Goal: Task Accomplishment & Management: Use online tool/utility

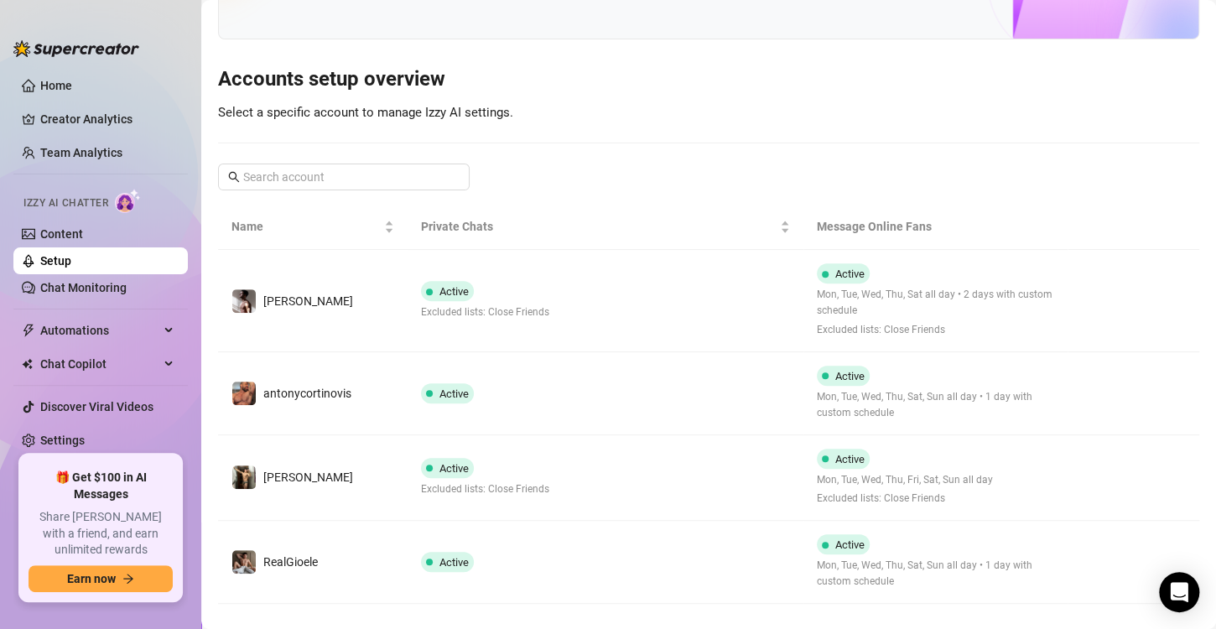
scroll to position [141, 0]
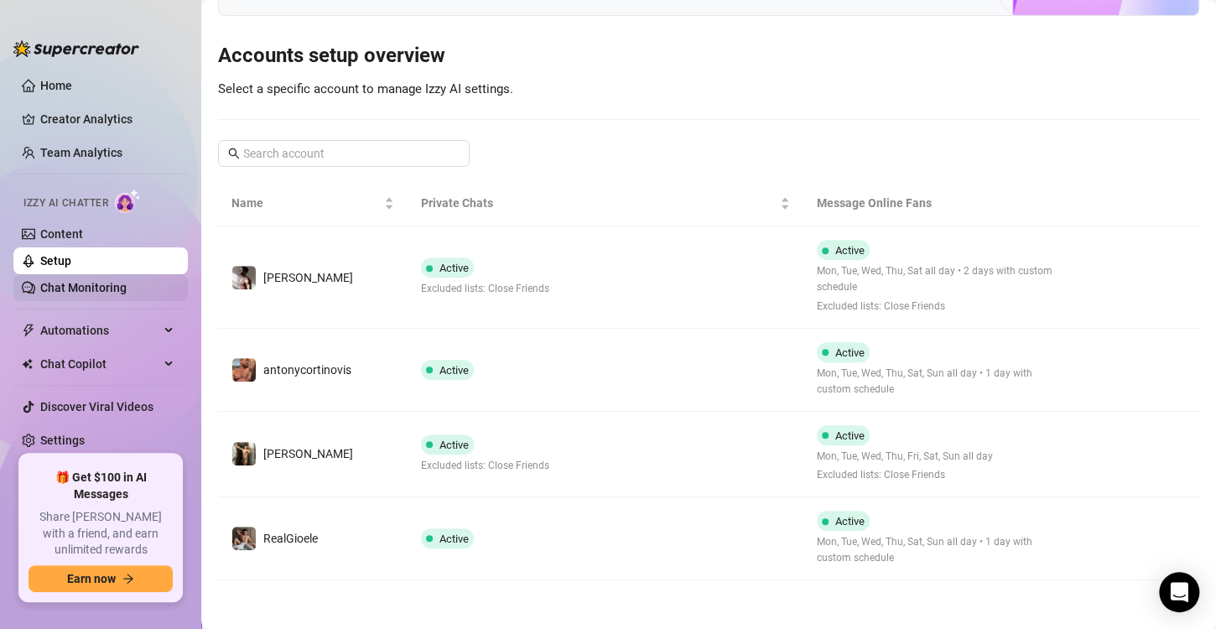
click at [79, 284] on link "Chat Monitoring" at bounding box center [83, 287] width 86 height 13
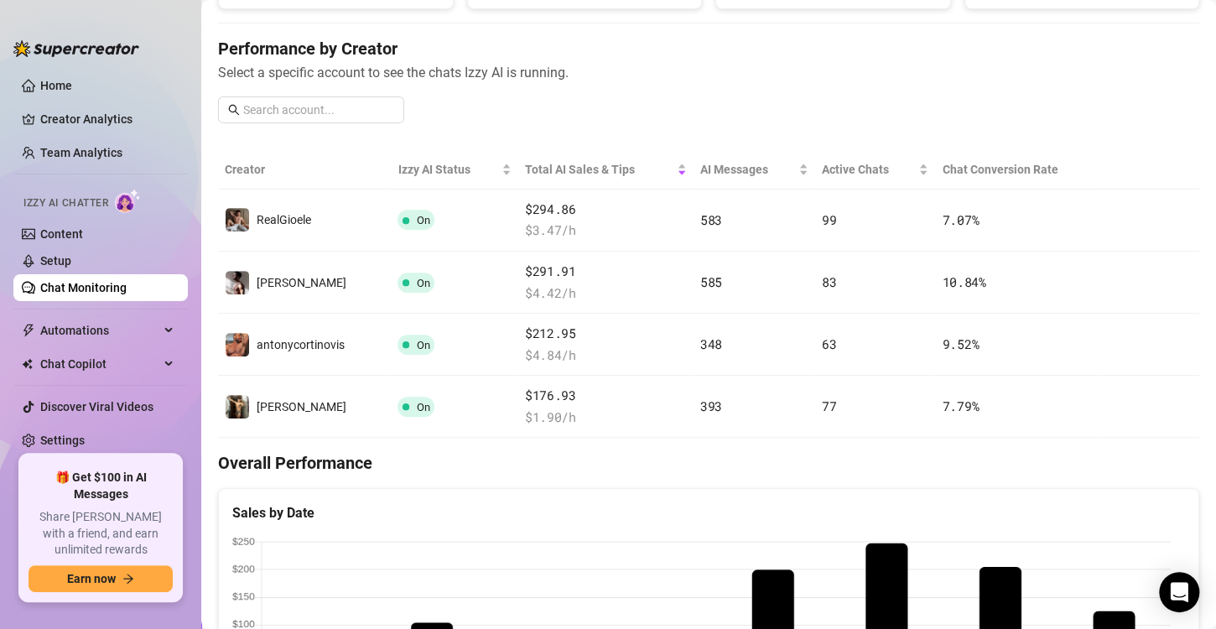
scroll to position [200, 0]
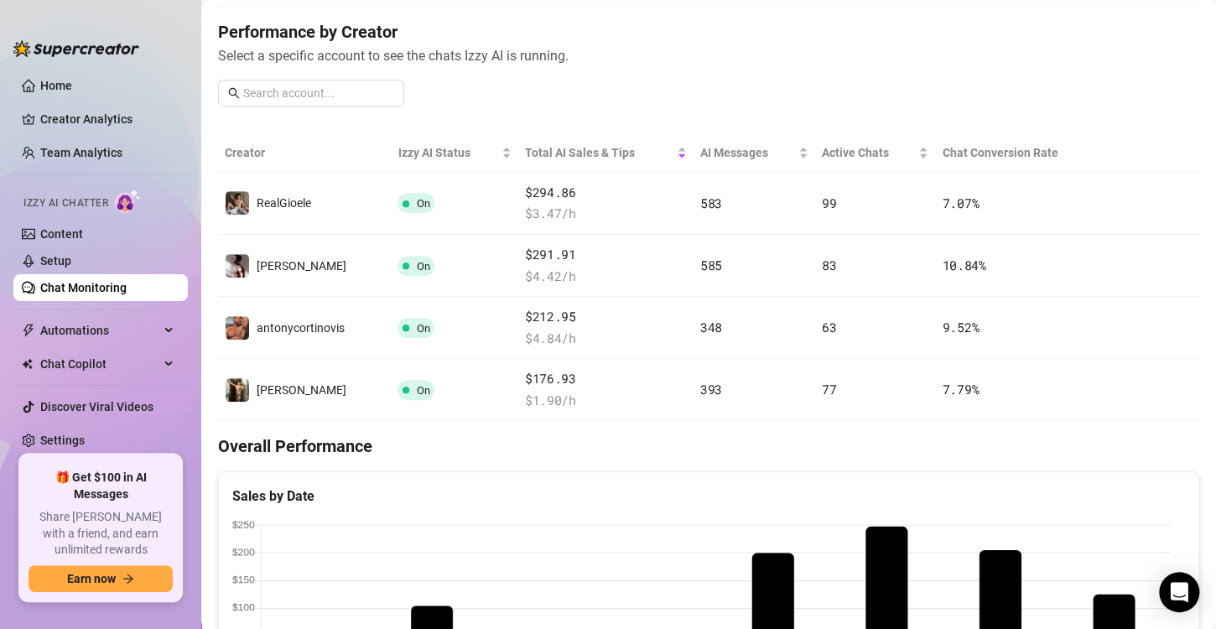
click at [67, 283] on link "Chat Monitoring" at bounding box center [83, 287] width 86 height 13
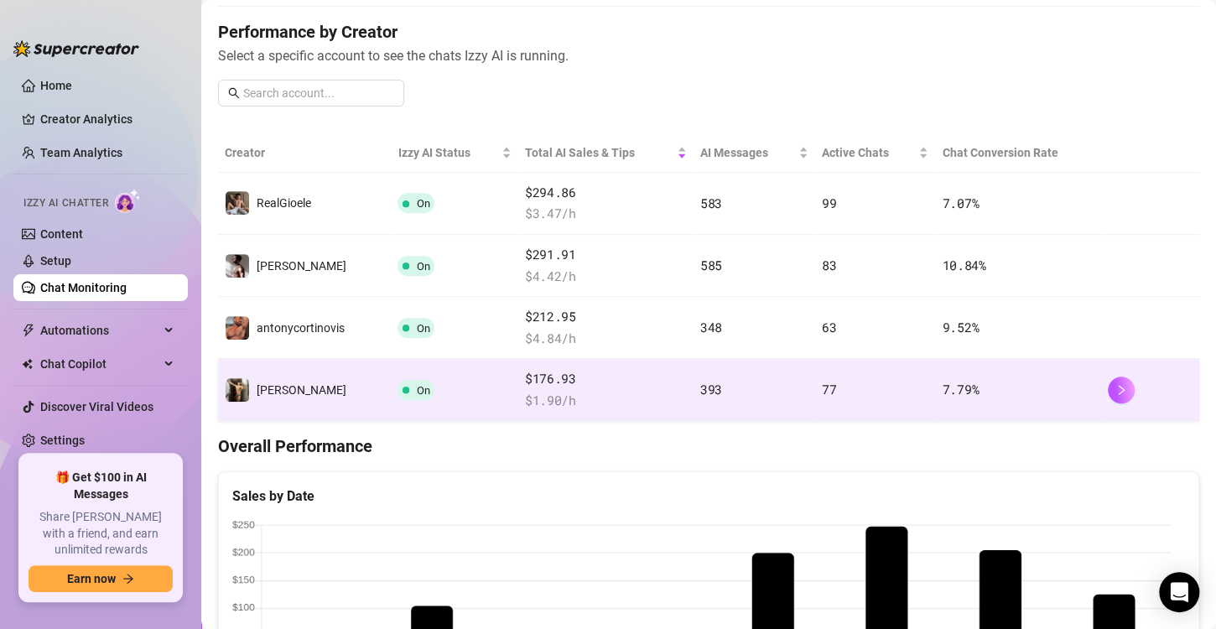
click at [391, 392] on td "On" at bounding box center [454, 390] width 127 height 62
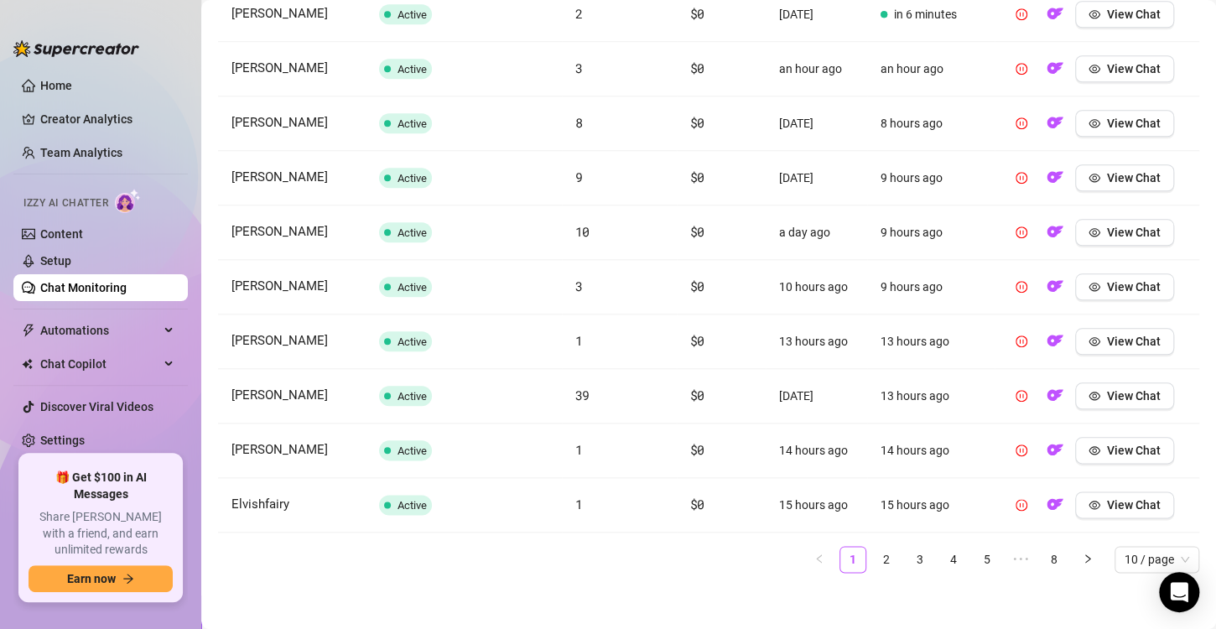
scroll to position [687, 0]
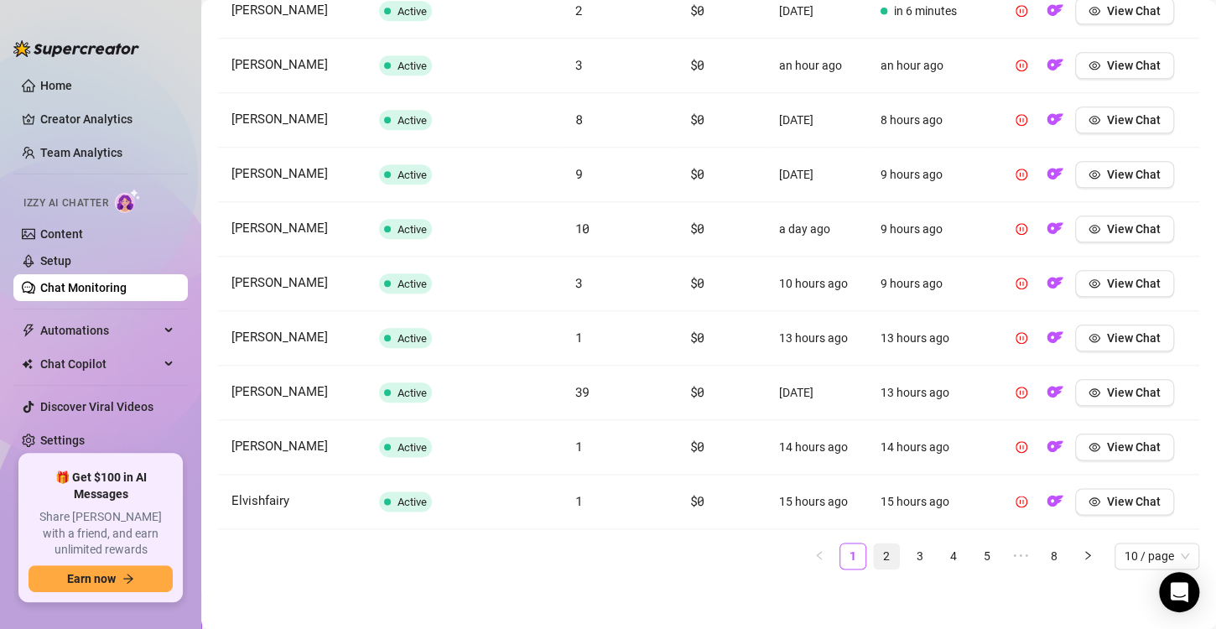
click at [858, 553] on ul "1 2 3 4 5 ••• 8 10 / page" at bounding box center [708, 556] width 981 height 27
click at [874, 553] on link "2" at bounding box center [886, 555] width 25 height 25
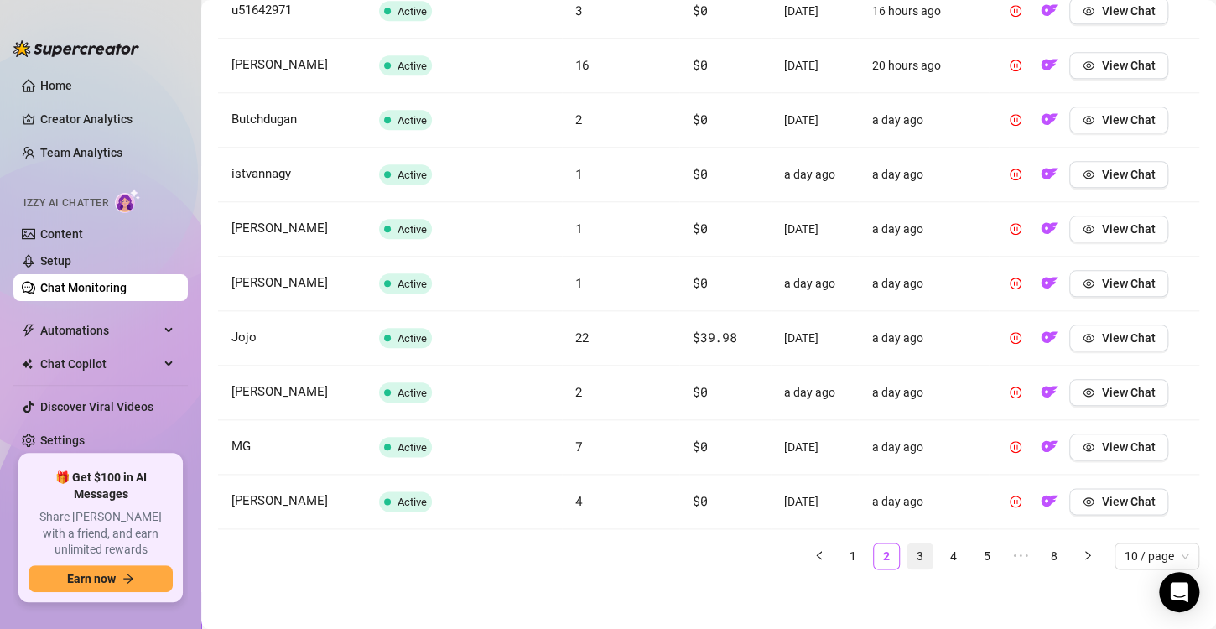
click at [907, 557] on link "3" at bounding box center [919, 555] width 25 height 25
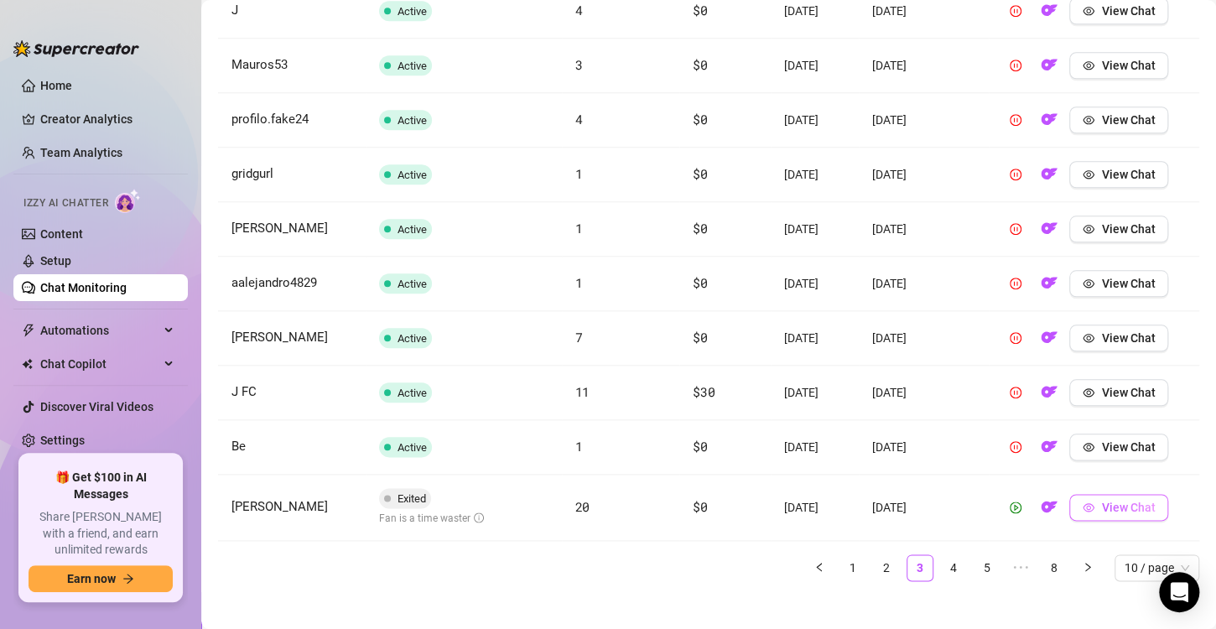
click at [1128, 512] on button "View Chat" at bounding box center [1118, 507] width 99 height 27
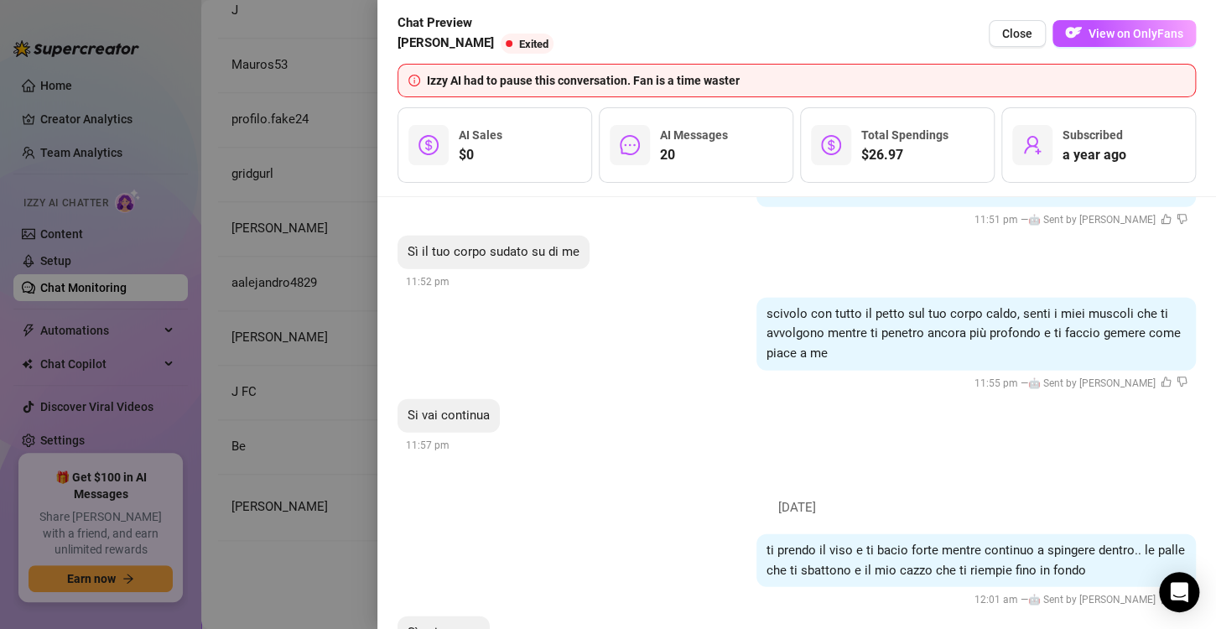
scroll to position [1949, 0]
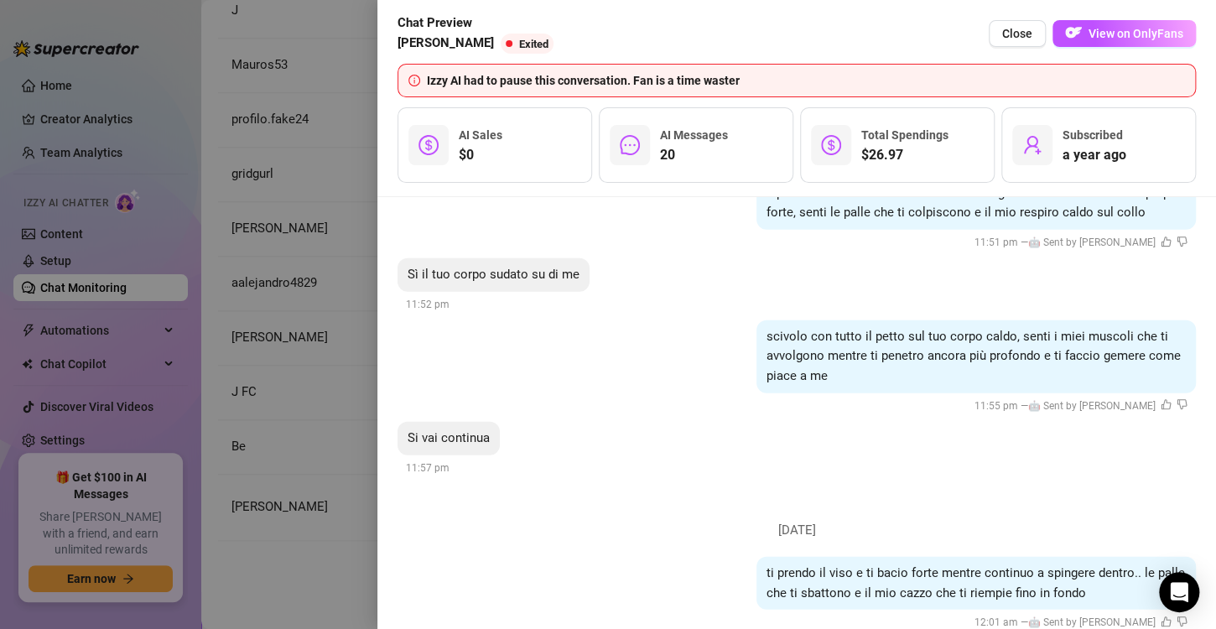
click at [287, 341] on div at bounding box center [608, 314] width 1216 height 629
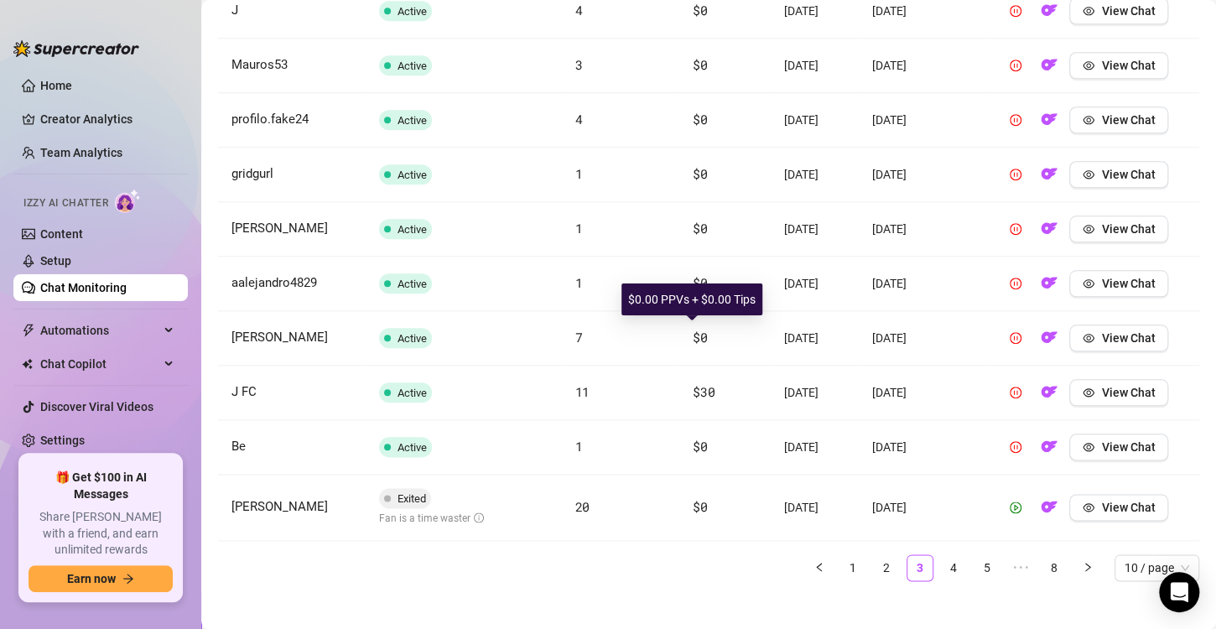
scroll to position [698, 0]
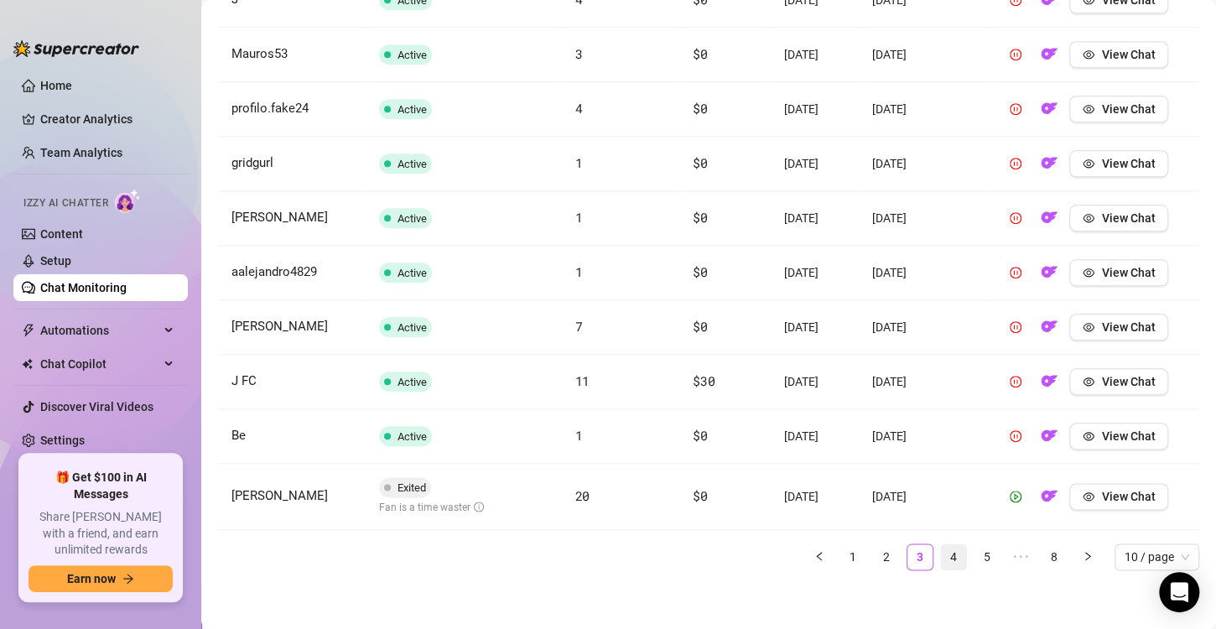
click at [941, 553] on link "4" at bounding box center [953, 556] width 25 height 25
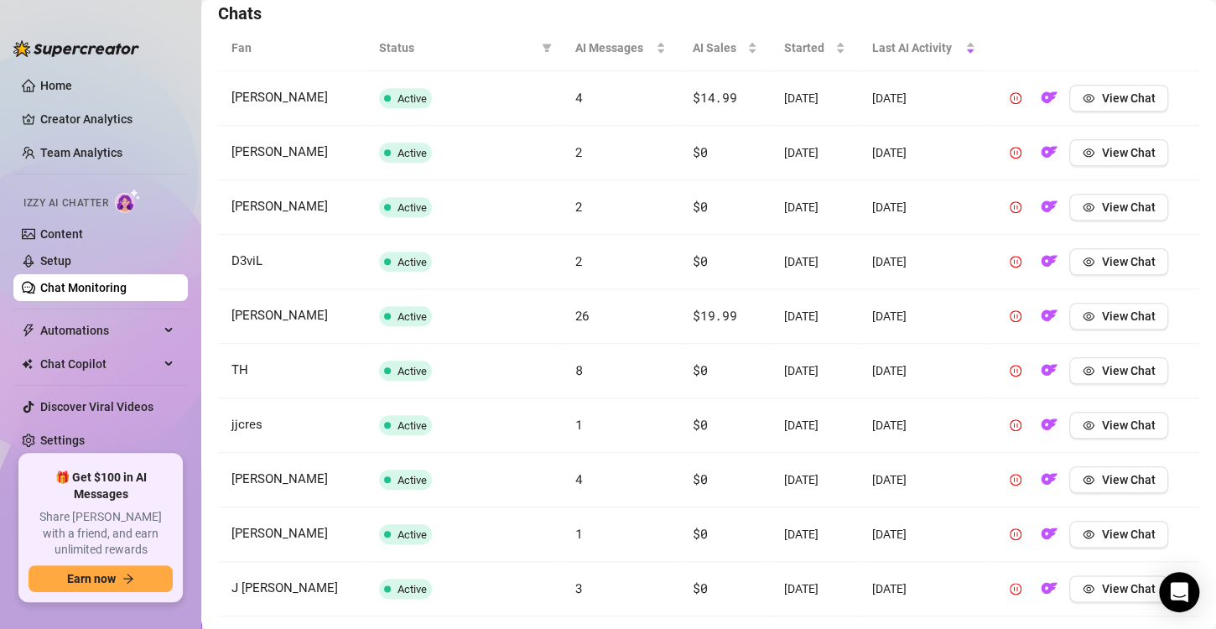
scroll to position [687, 0]
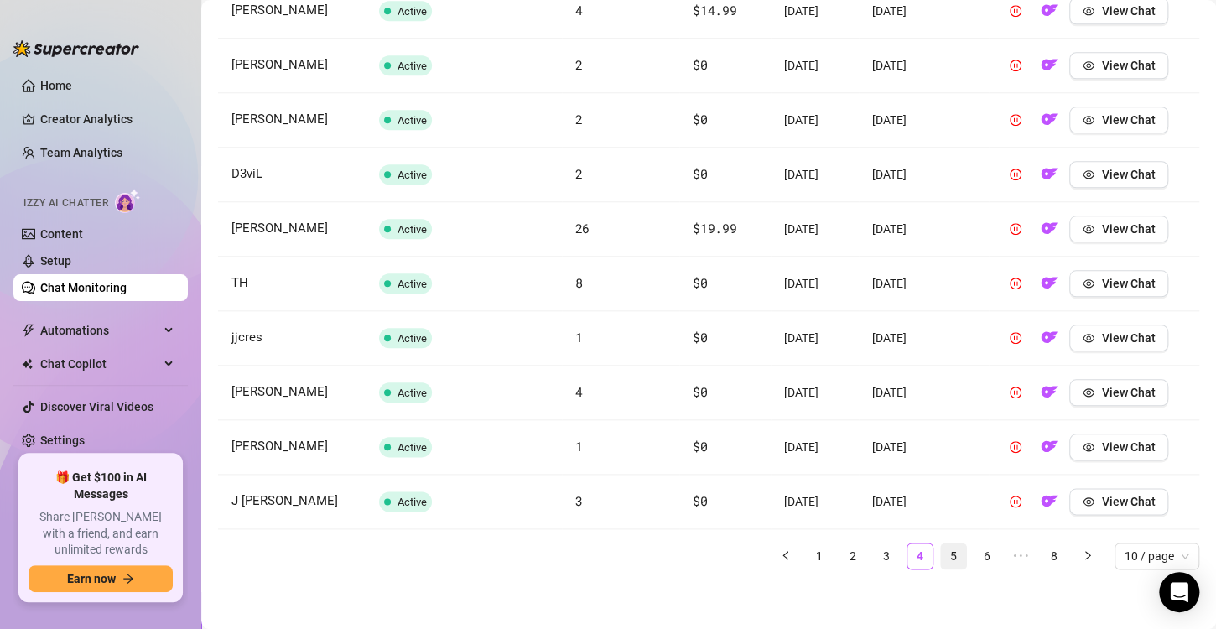
click at [941, 550] on link "5" at bounding box center [953, 555] width 25 height 25
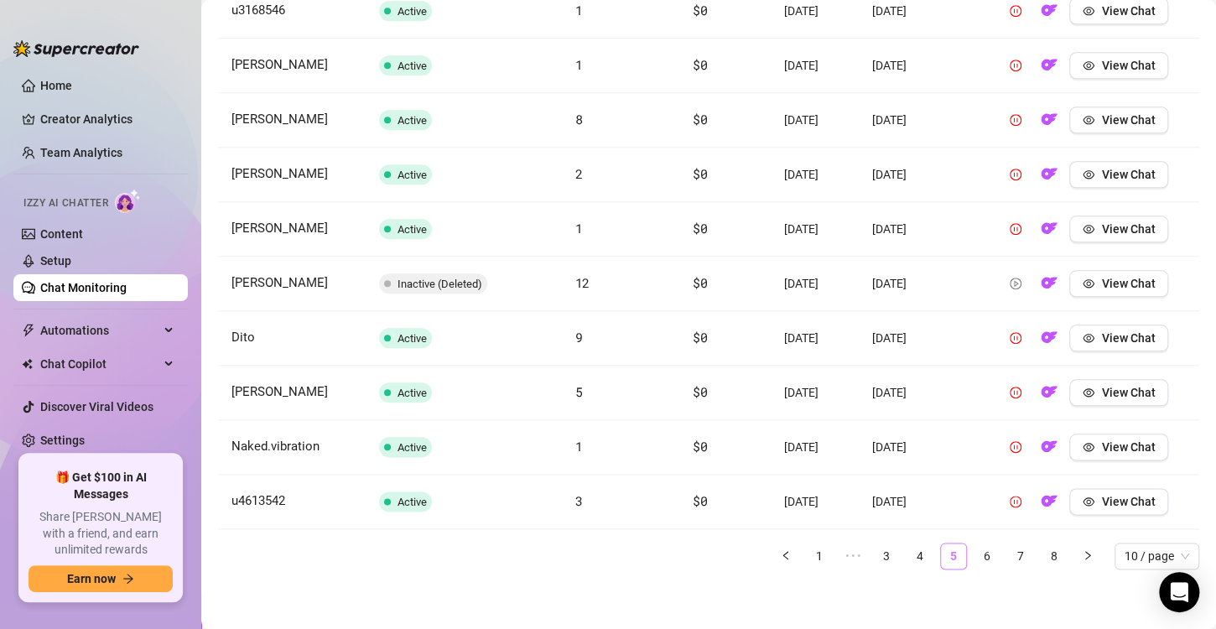
click at [941, 550] on link "5" at bounding box center [953, 555] width 25 height 25
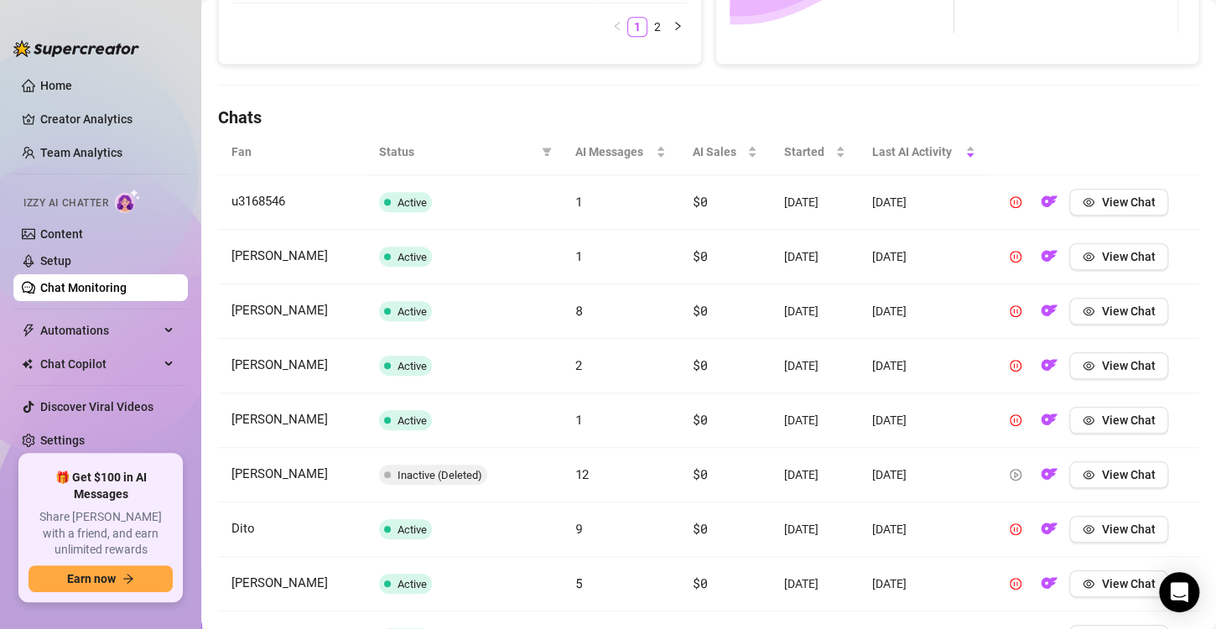
scroll to position [495, 0]
click at [1138, 476] on span "View Chat" at bounding box center [1128, 475] width 54 height 13
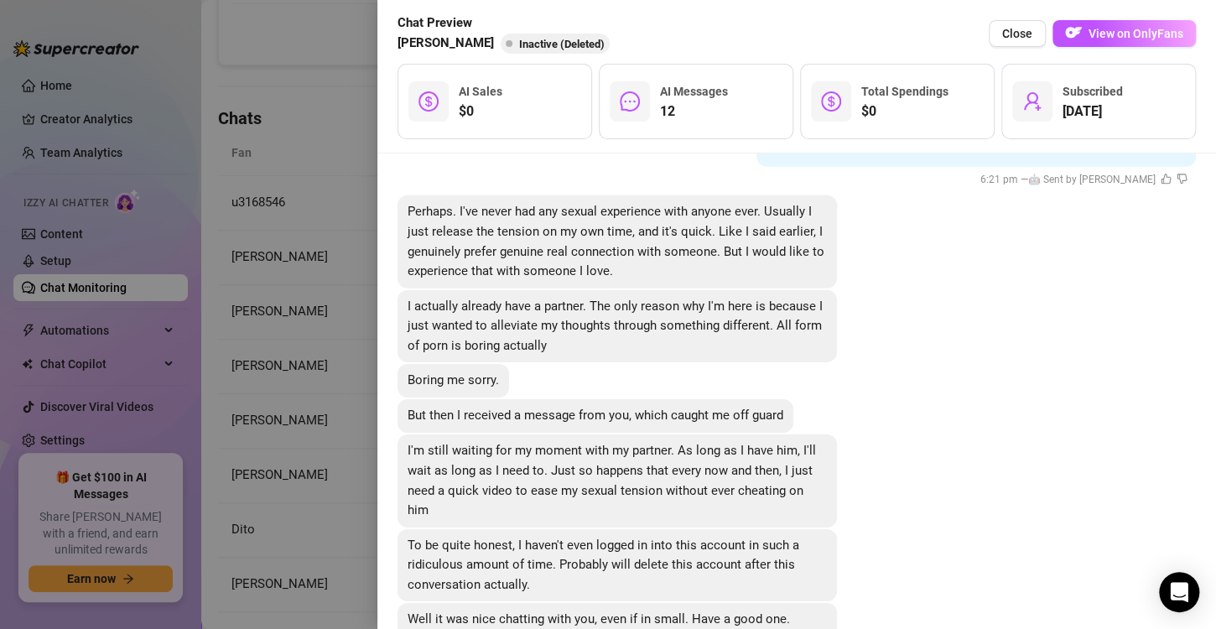
scroll to position [2512, 0]
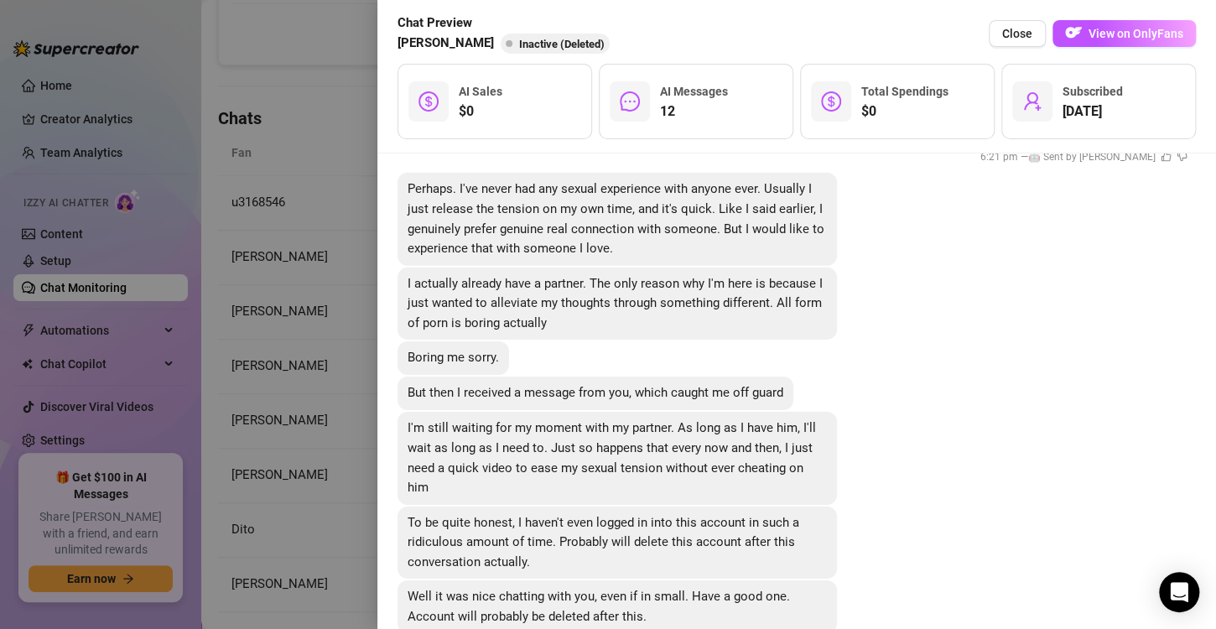
click at [291, 409] on div at bounding box center [608, 314] width 1216 height 629
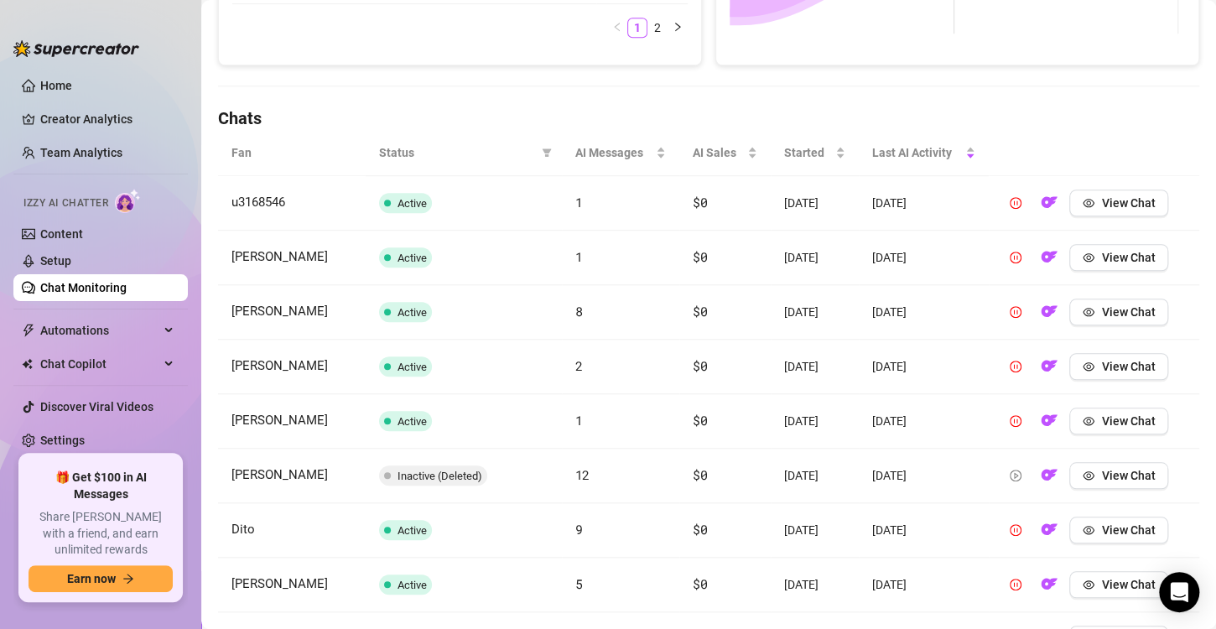
scroll to position [687, 0]
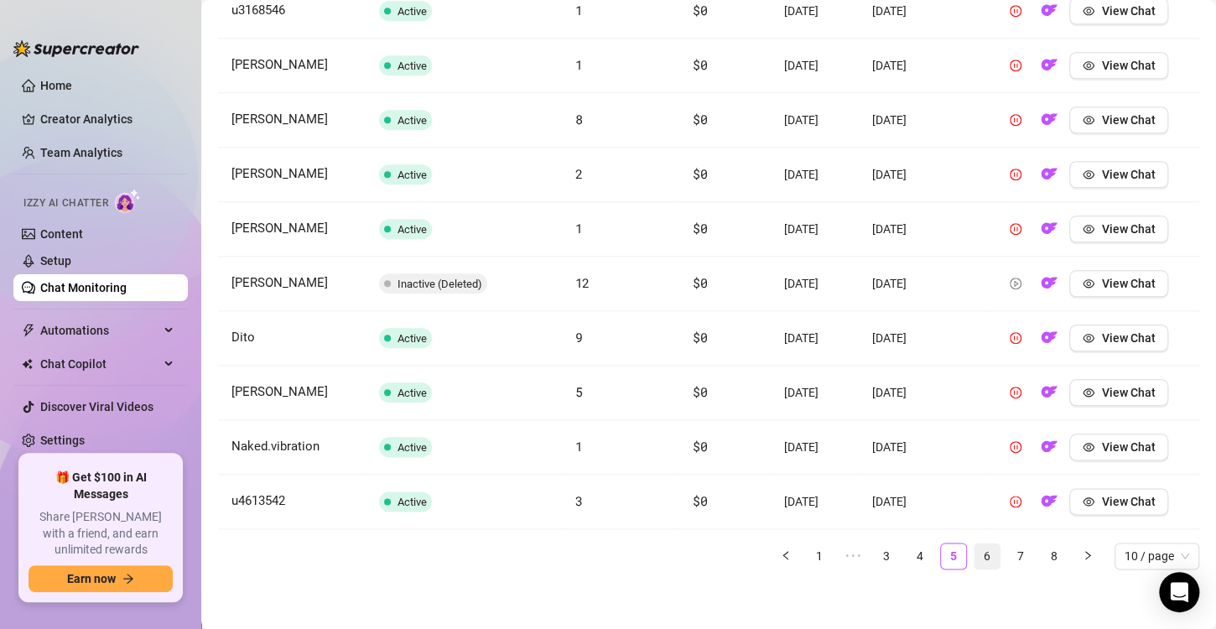
click at [979, 548] on link "6" at bounding box center [986, 555] width 25 height 25
click at [1009, 554] on link "7" at bounding box center [1020, 555] width 25 height 25
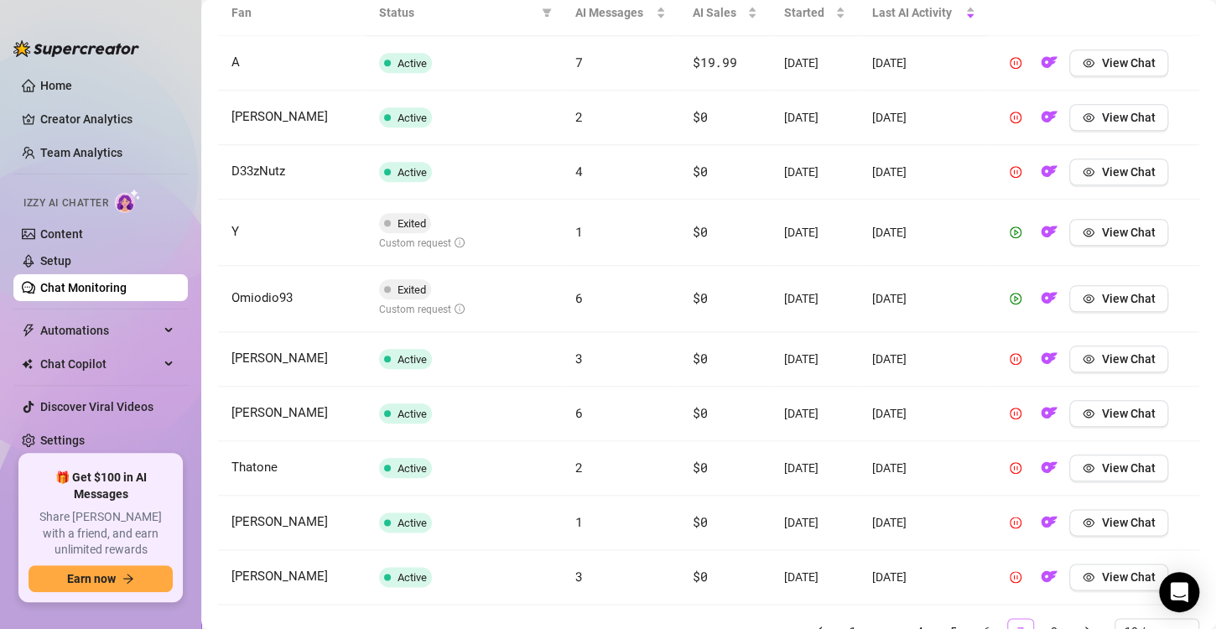
scroll to position [634, 0]
click at [1101, 228] on span "View Chat" at bounding box center [1128, 232] width 54 height 13
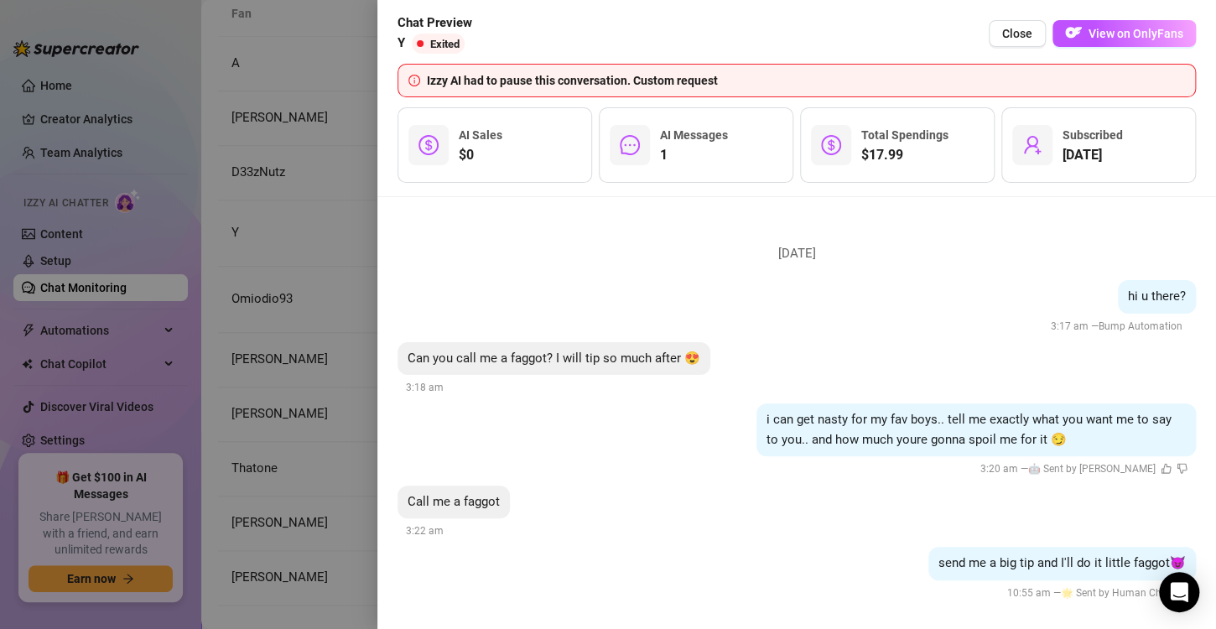
scroll to position [9, 0]
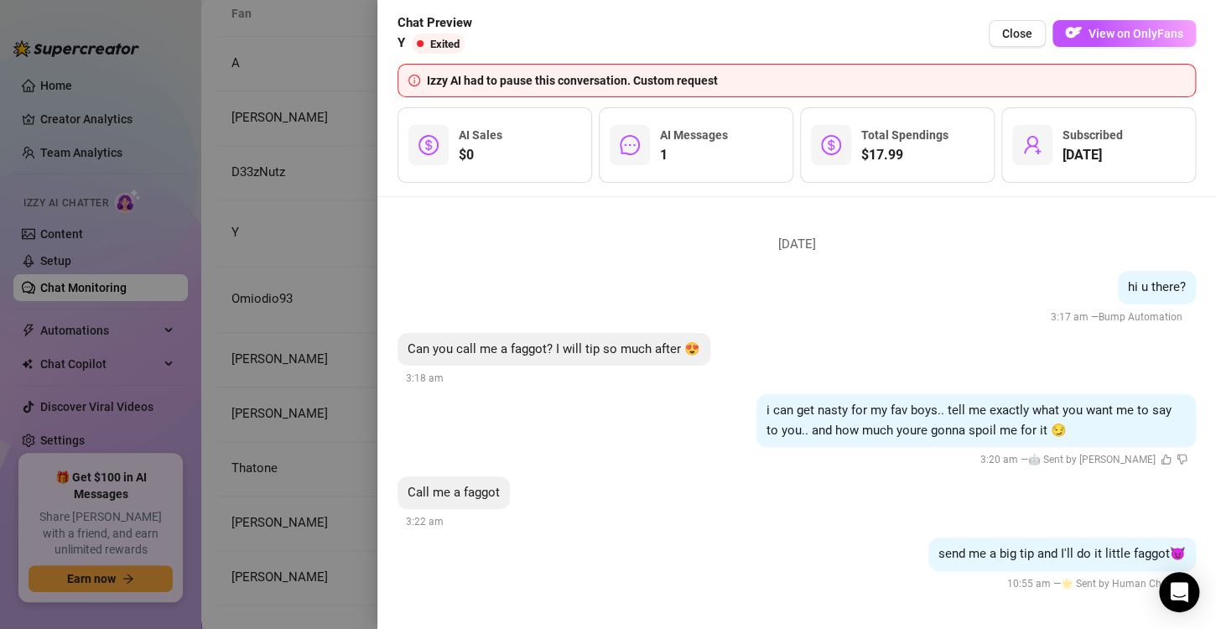
click at [335, 429] on div at bounding box center [608, 314] width 1216 height 629
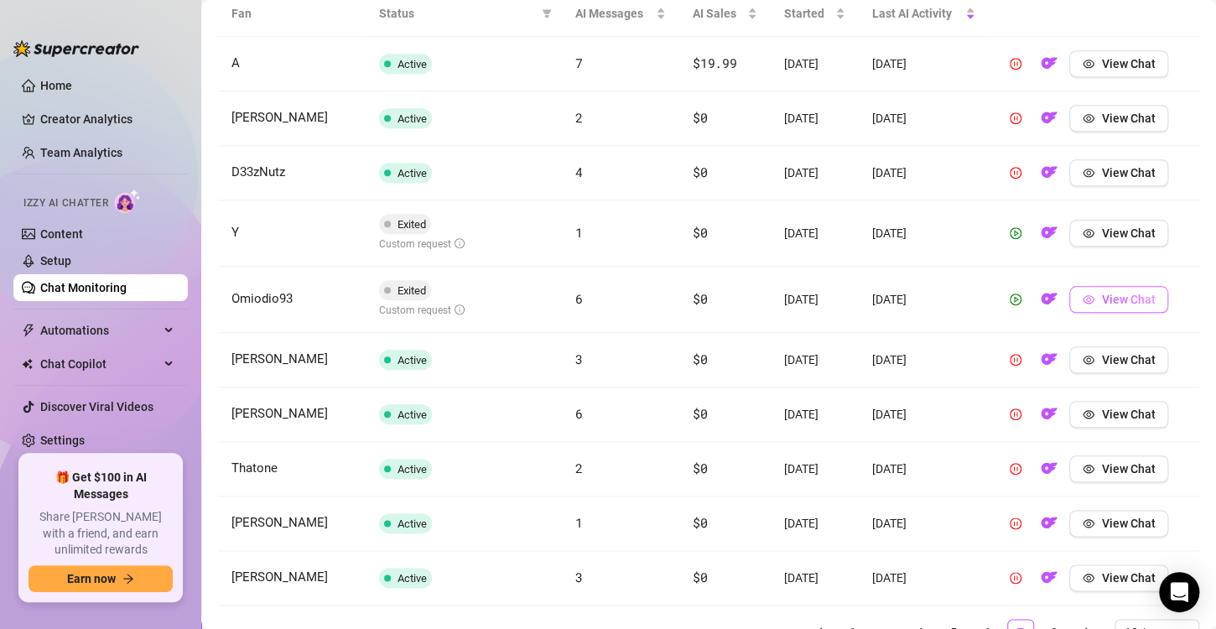
click at [1106, 297] on span "View Chat" at bounding box center [1128, 299] width 54 height 13
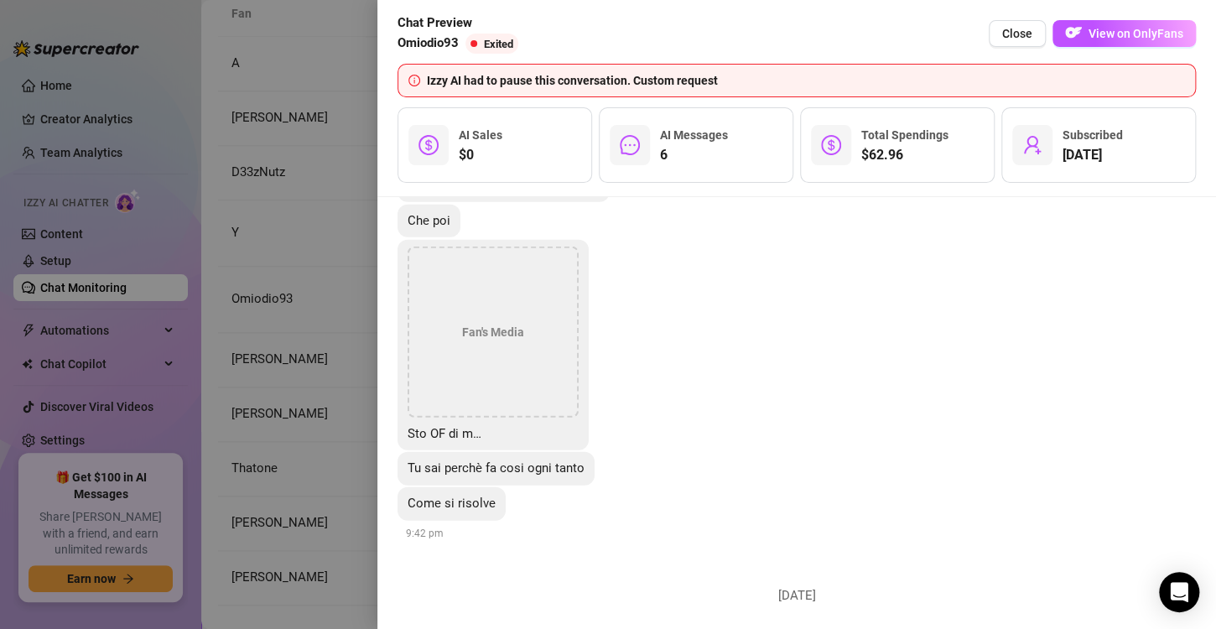
scroll to position [2062, 0]
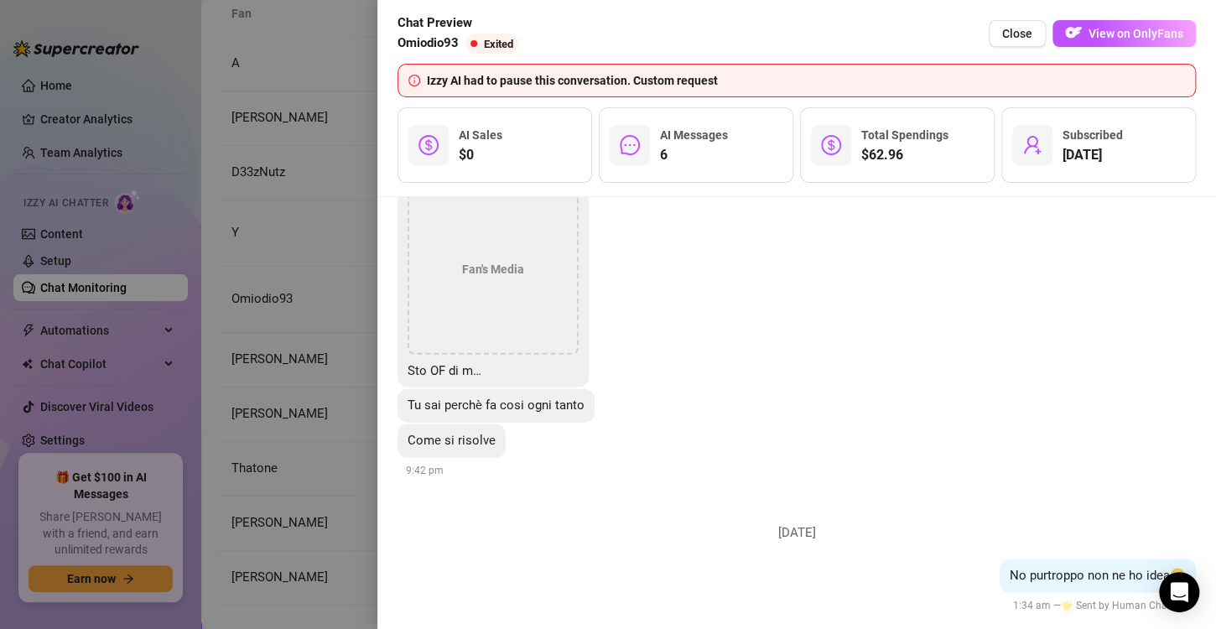
click at [323, 422] on div at bounding box center [608, 314] width 1216 height 629
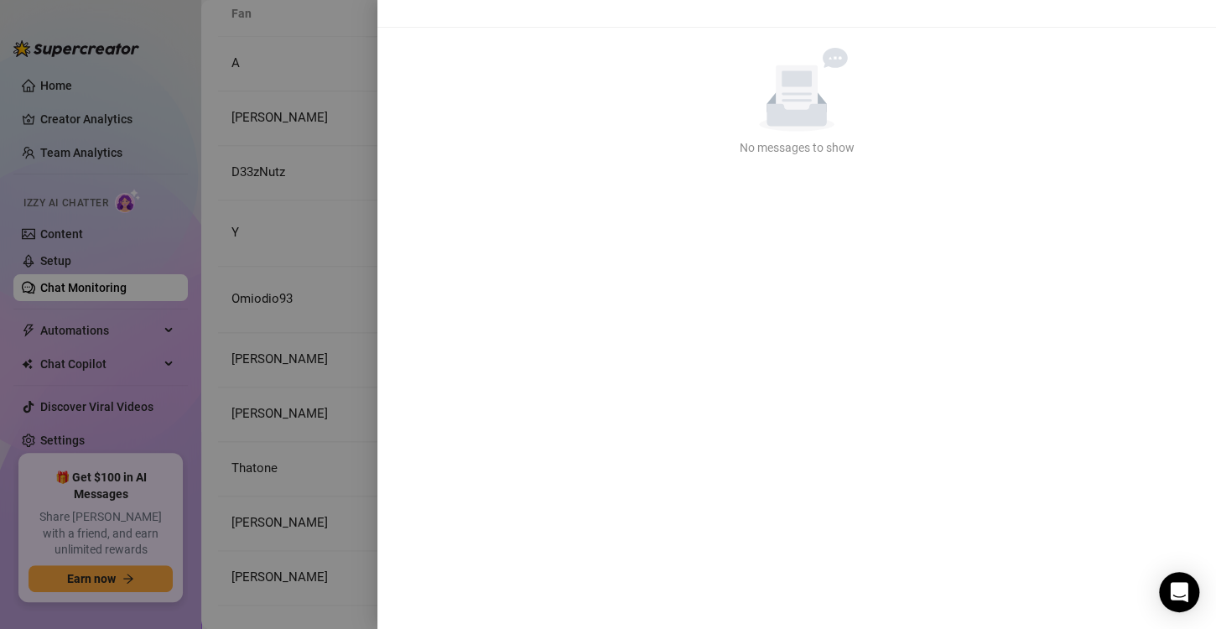
scroll to position [0, 0]
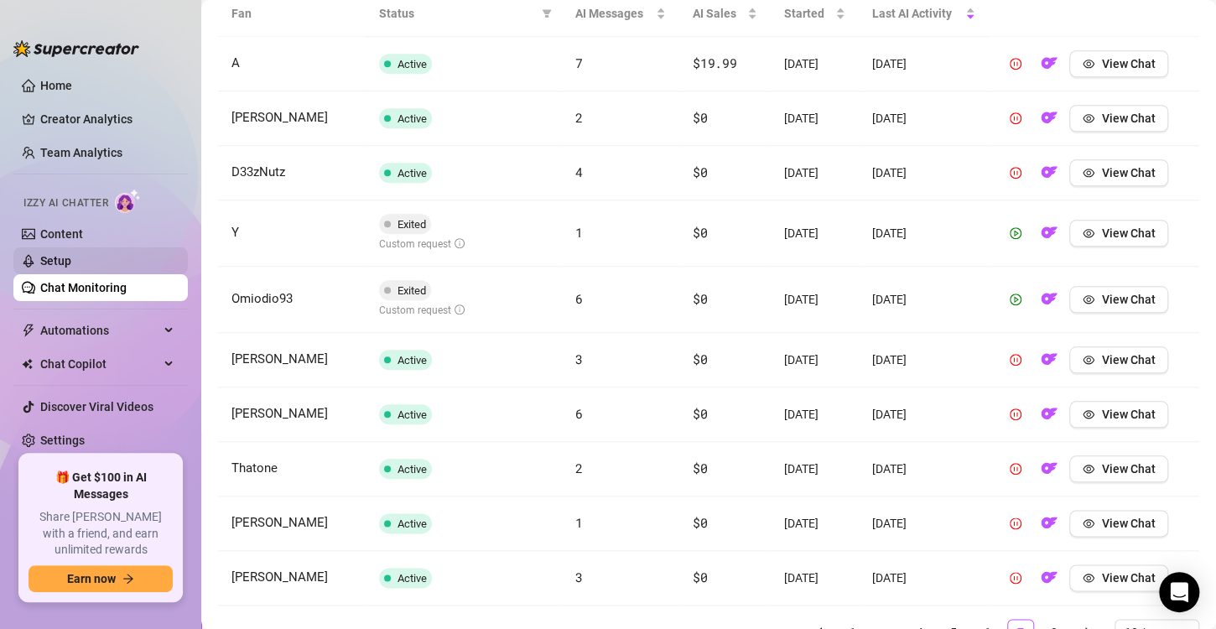
click at [71, 268] on link "Setup" at bounding box center [55, 260] width 31 height 13
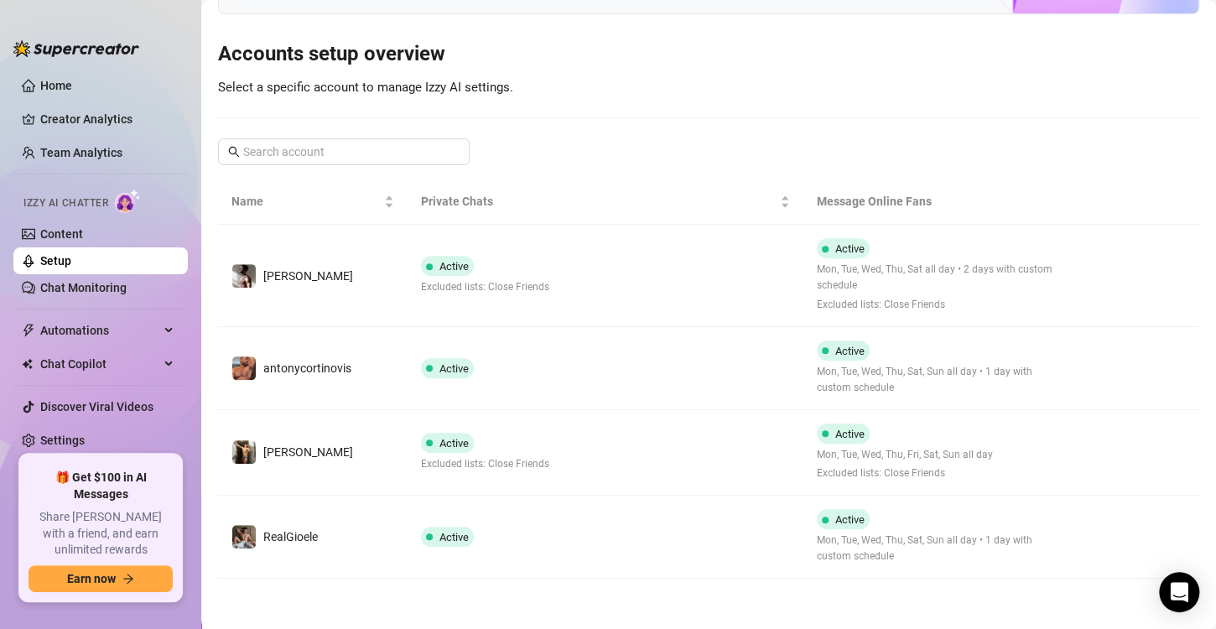
scroll to position [141, 0]
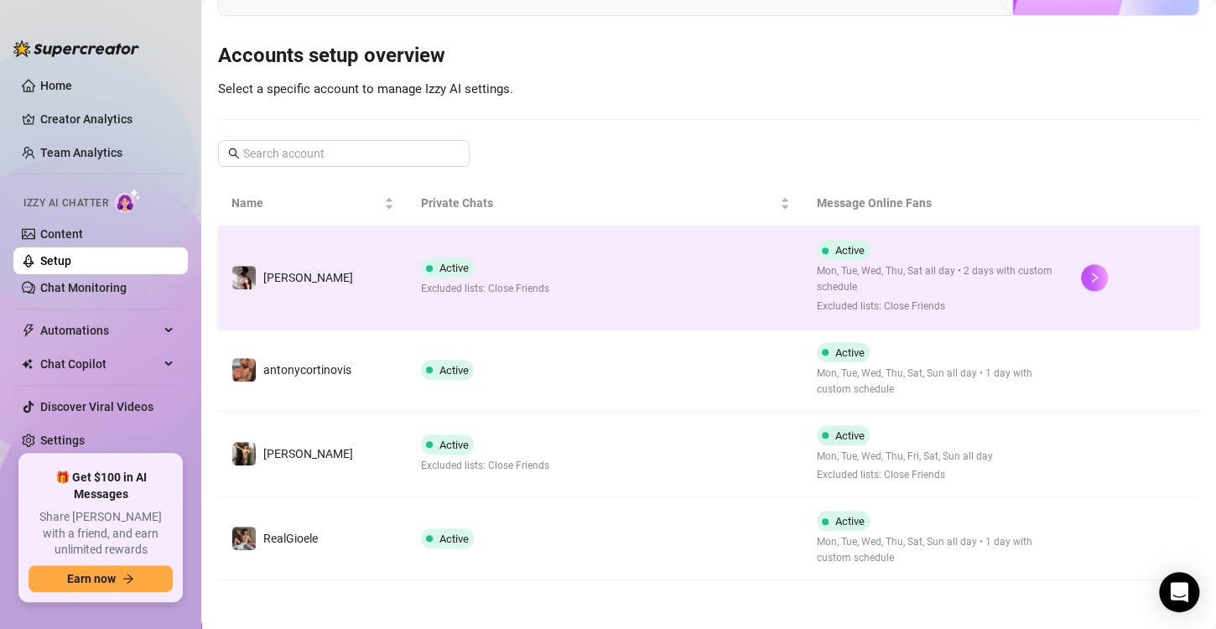
click at [465, 289] on span "Excluded lists: Close Friends" at bounding box center [485, 289] width 128 height 16
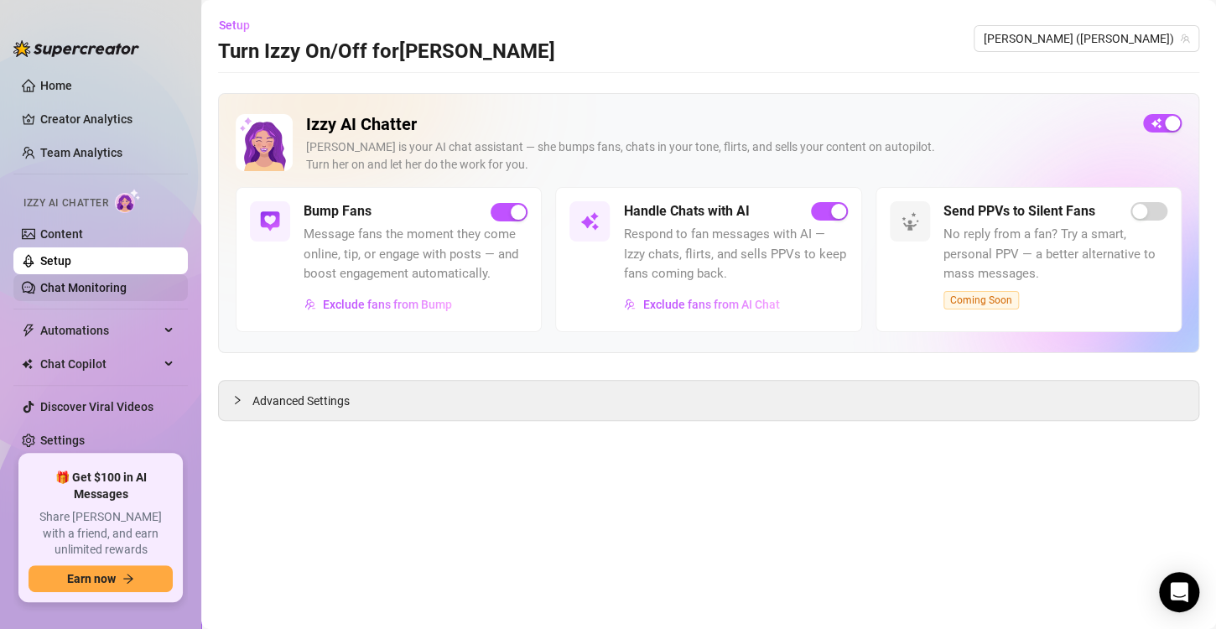
click at [127, 288] on link "Chat Monitoring" at bounding box center [83, 287] width 86 height 13
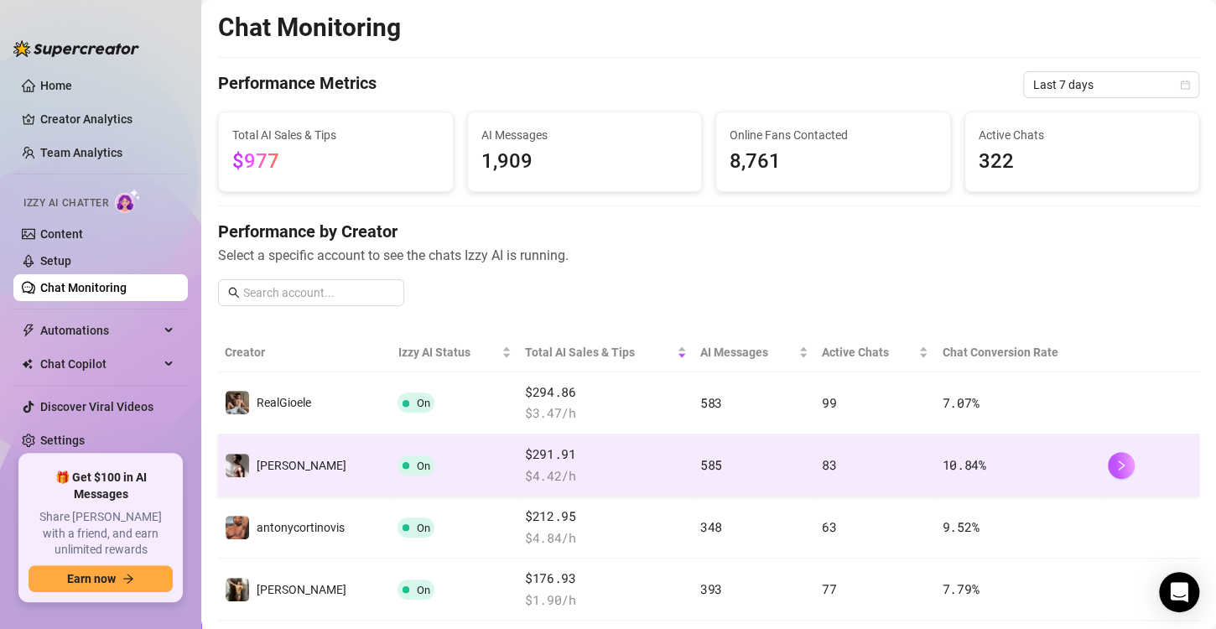
click at [431, 452] on td "On" at bounding box center [454, 465] width 127 height 62
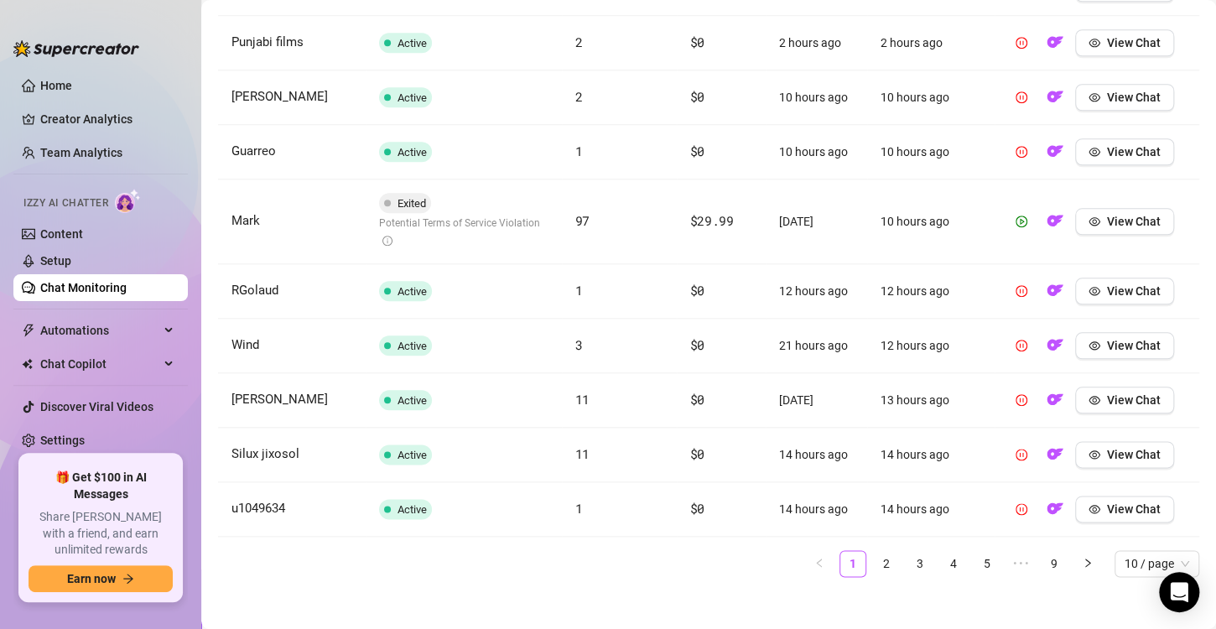
scroll to position [711, 0]
click at [1107, 218] on span "View Chat" at bounding box center [1134, 219] width 54 height 13
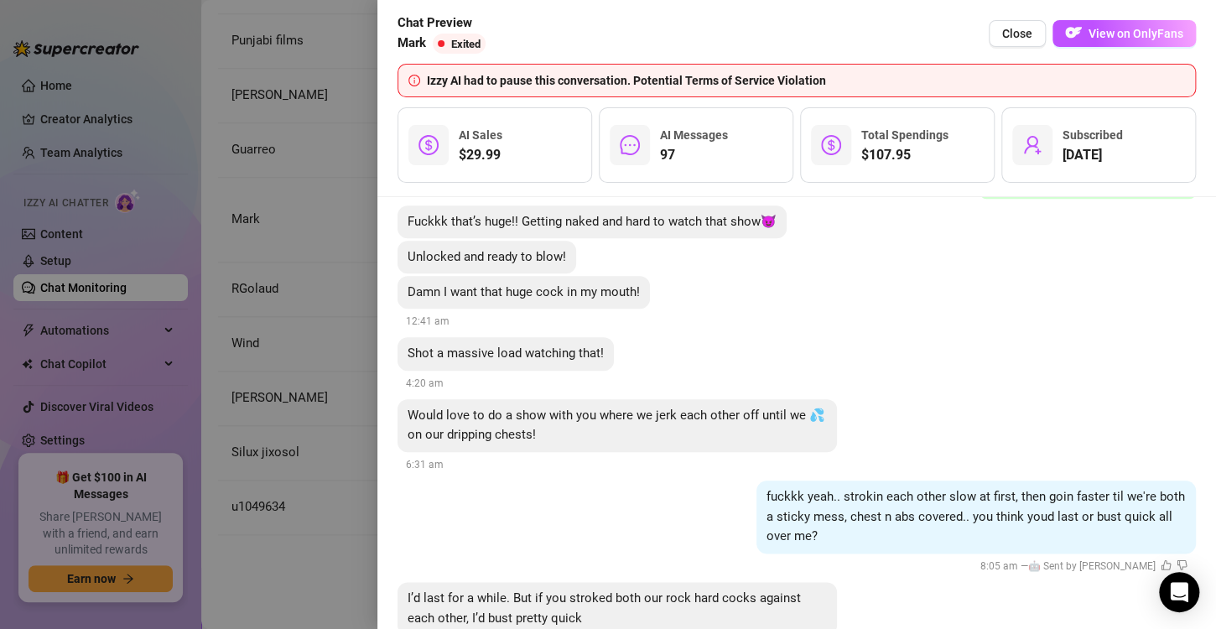
scroll to position [9923, 0]
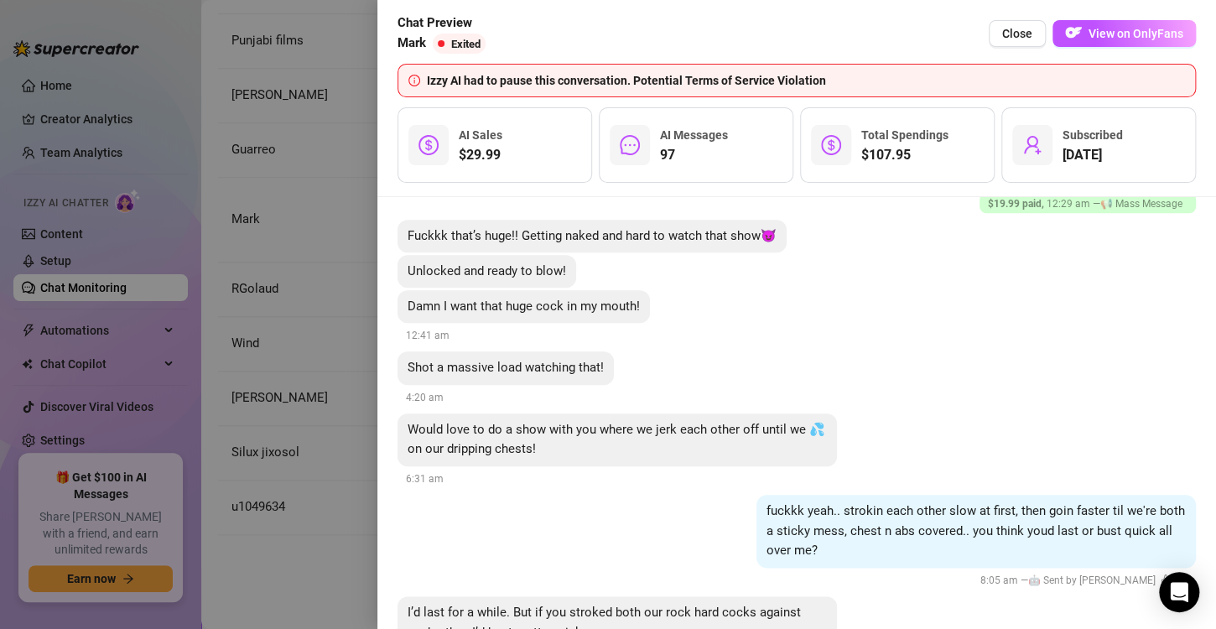
click at [298, 346] on div at bounding box center [608, 314] width 1216 height 629
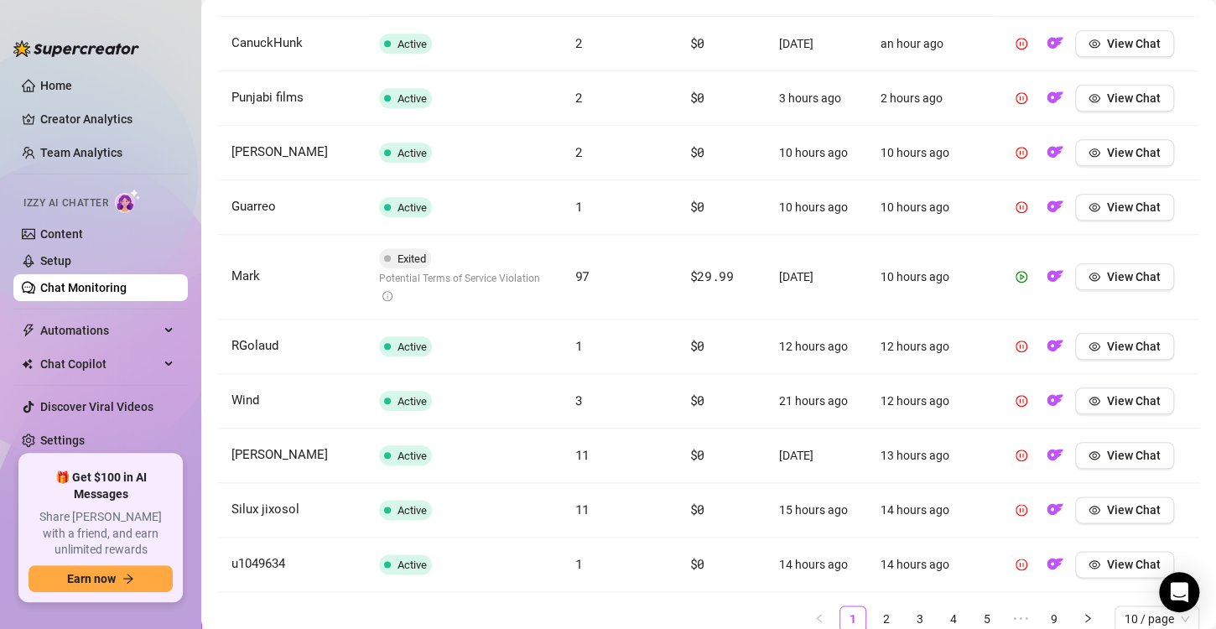
scroll to position [717, 0]
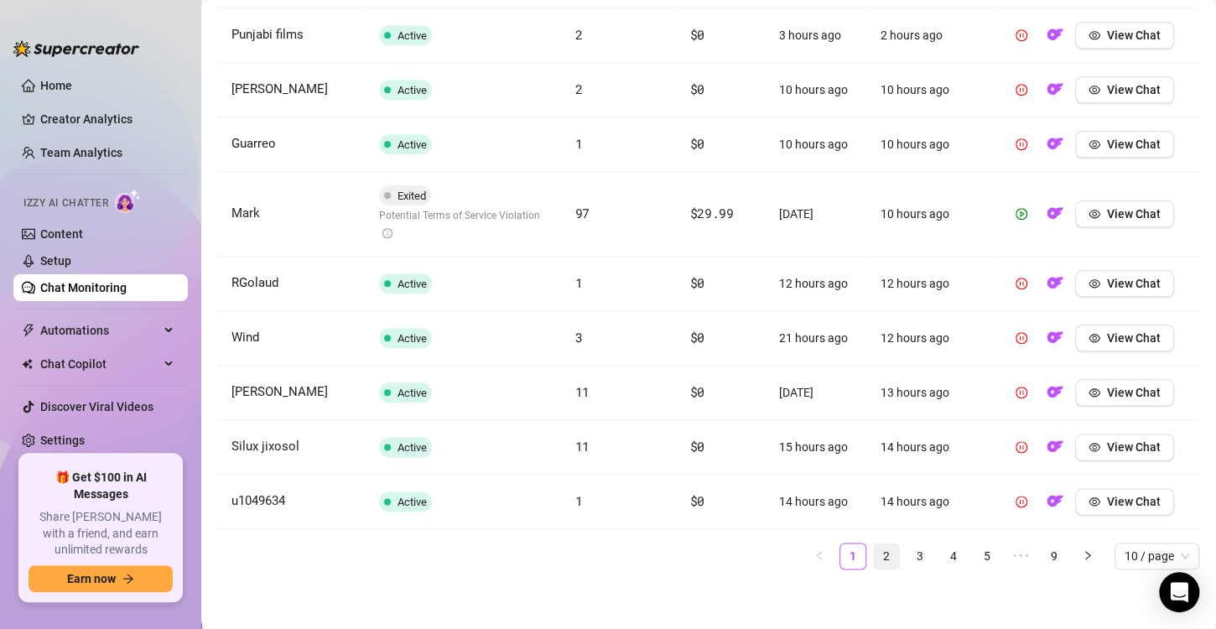
click at [877, 549] on link "2" at bounding box center [886, 555] width 25 height 25
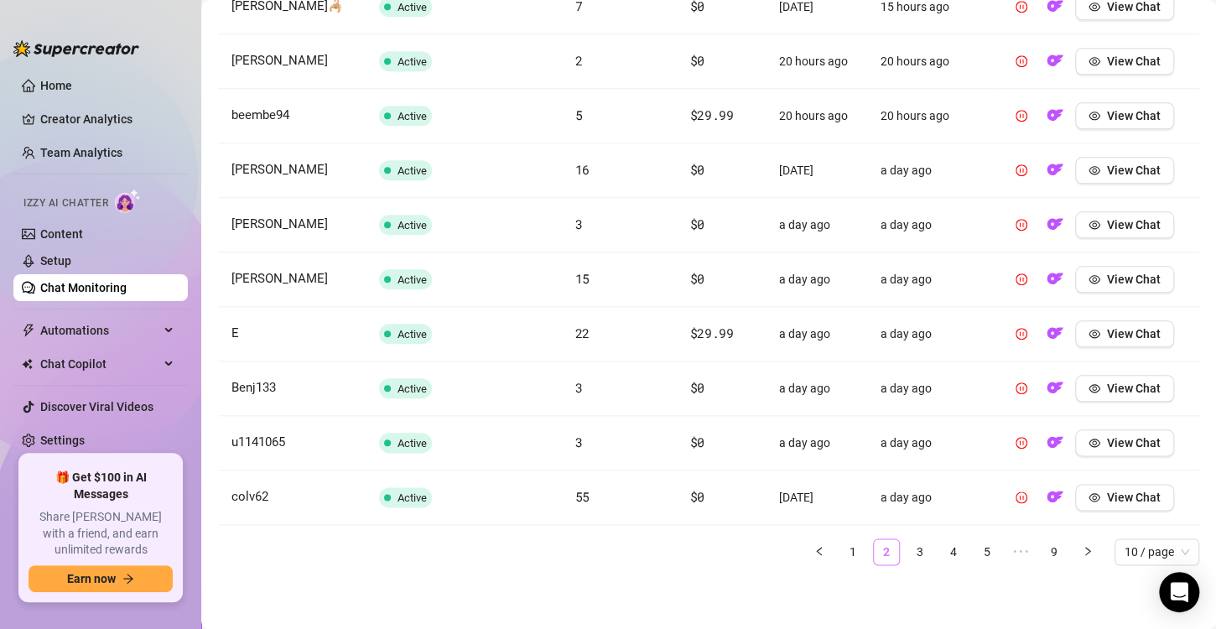
scroll to position [687, 0]
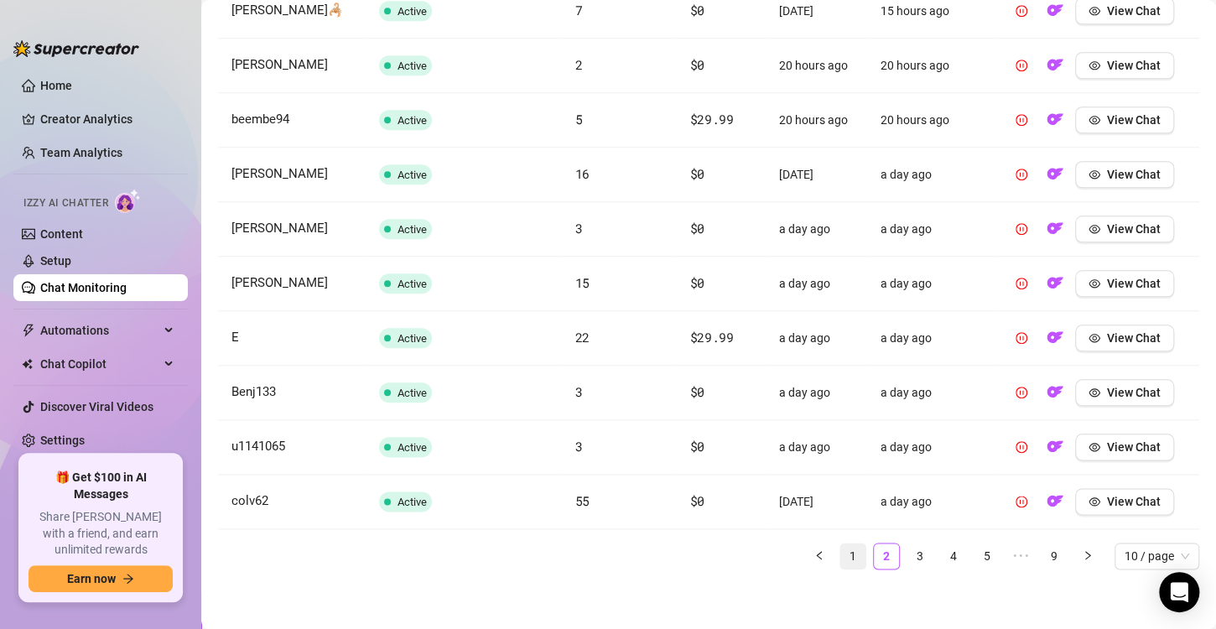
click at [845, 556] on link "1" at bounding box center [852, 555] width 25 height 25
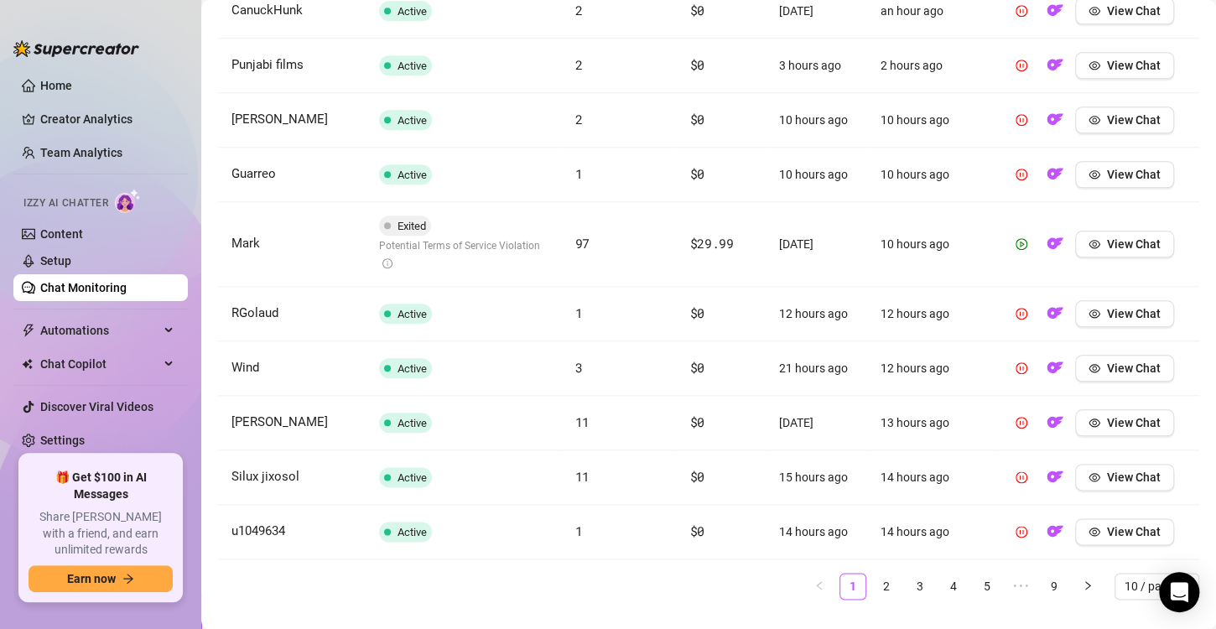
scroll to position [717, 0]
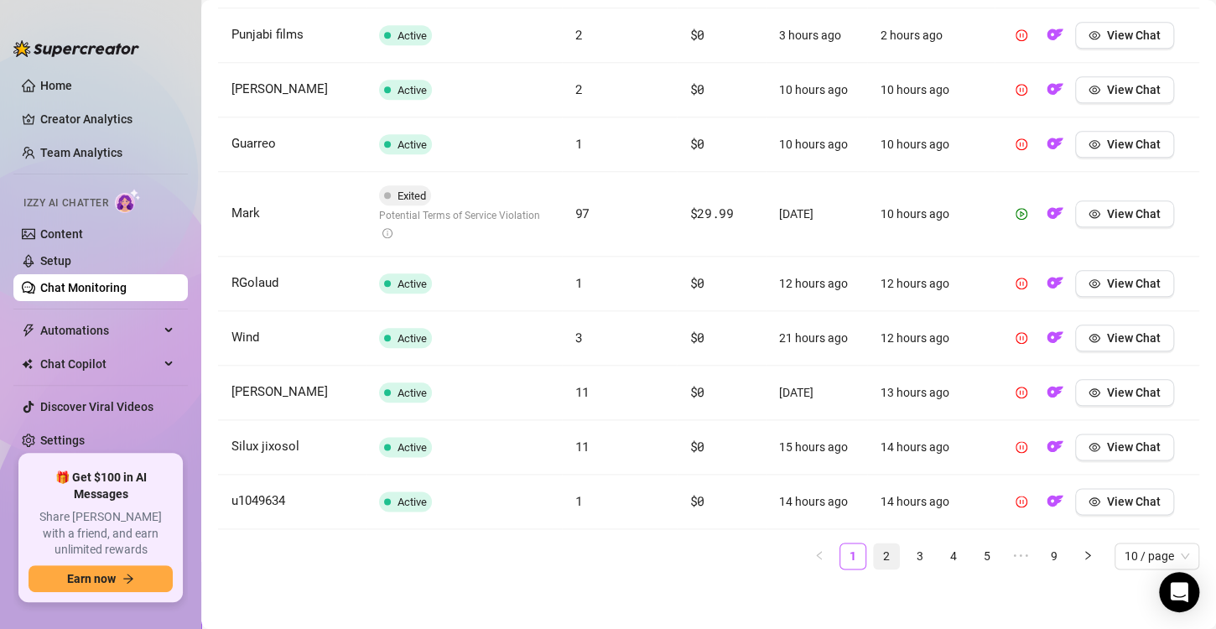
click at [878, 550] on link "2" at bounding box center [886, 555] width 25 height 25
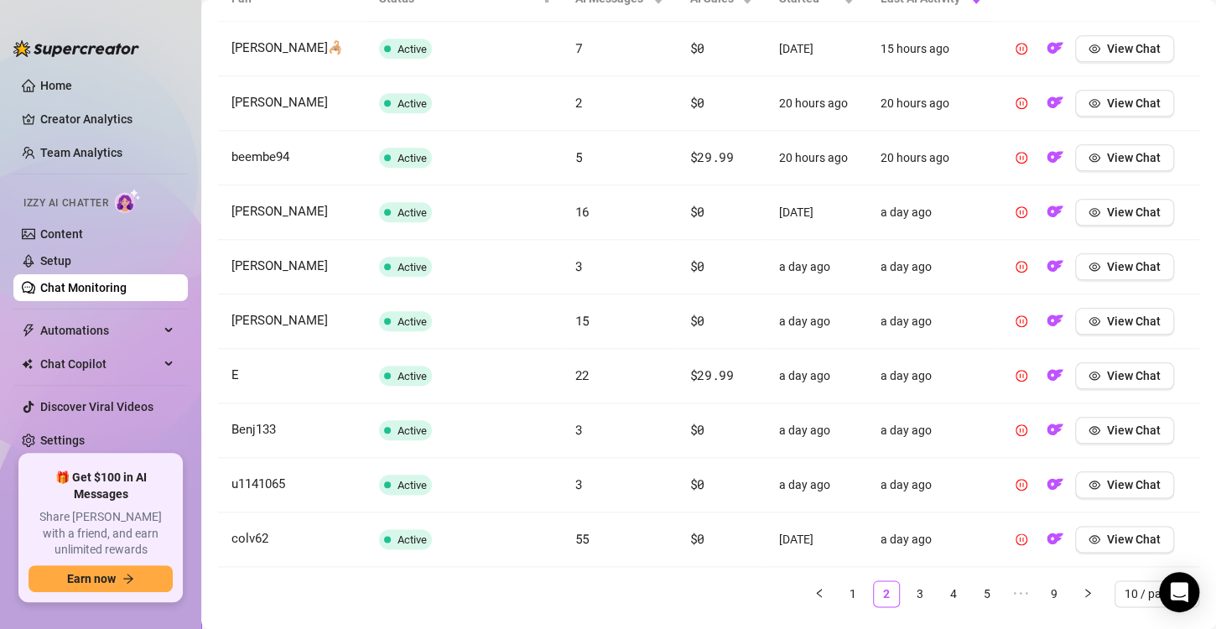
scroll to position [687, 0]
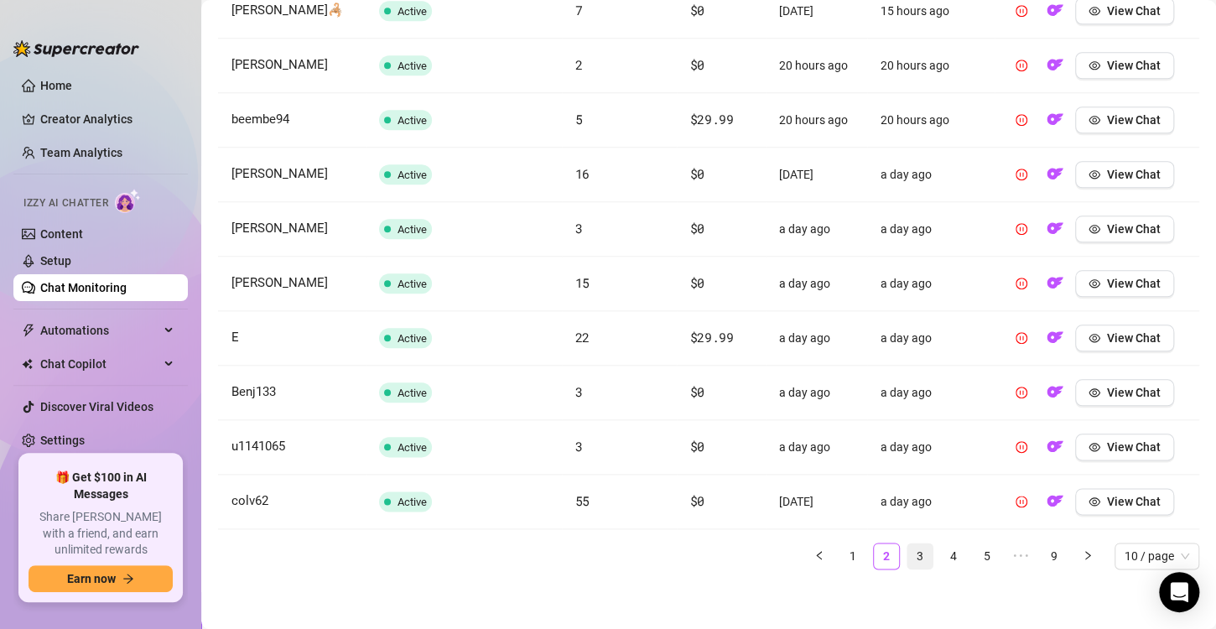
click at [907, 543] on link "3" at bounding box center [919, 555] width 25 height 25
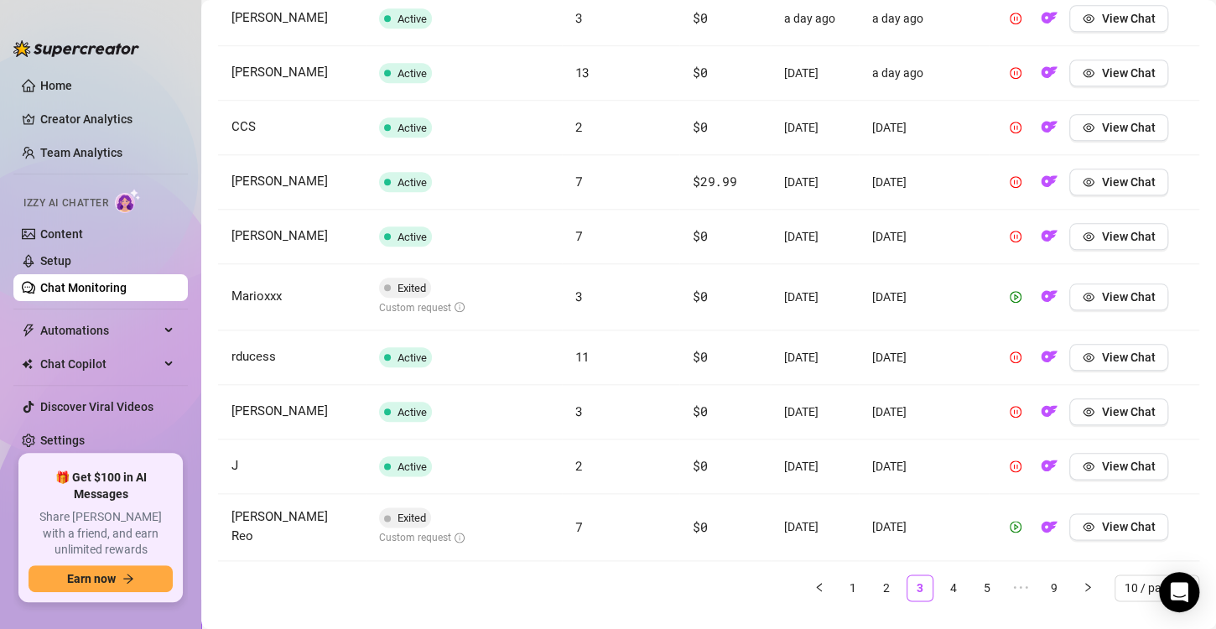
scroll to position [683, 0]
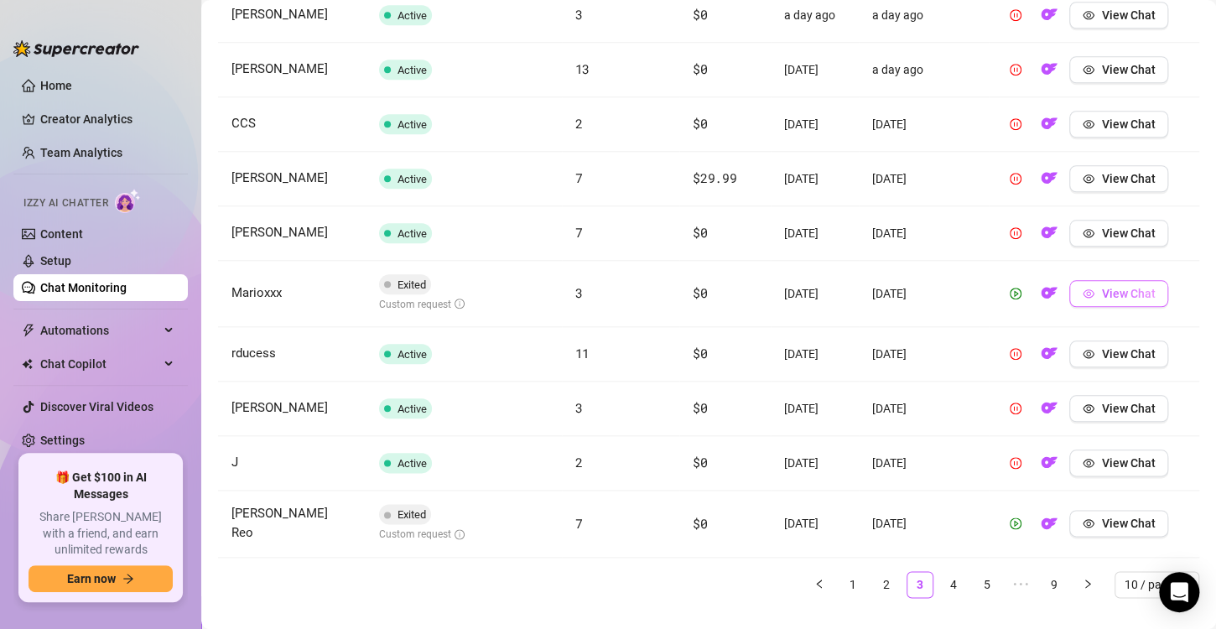
click at [1098, 301] on button "View Chat" at bounding box center [1118, 293] width 99 height 27
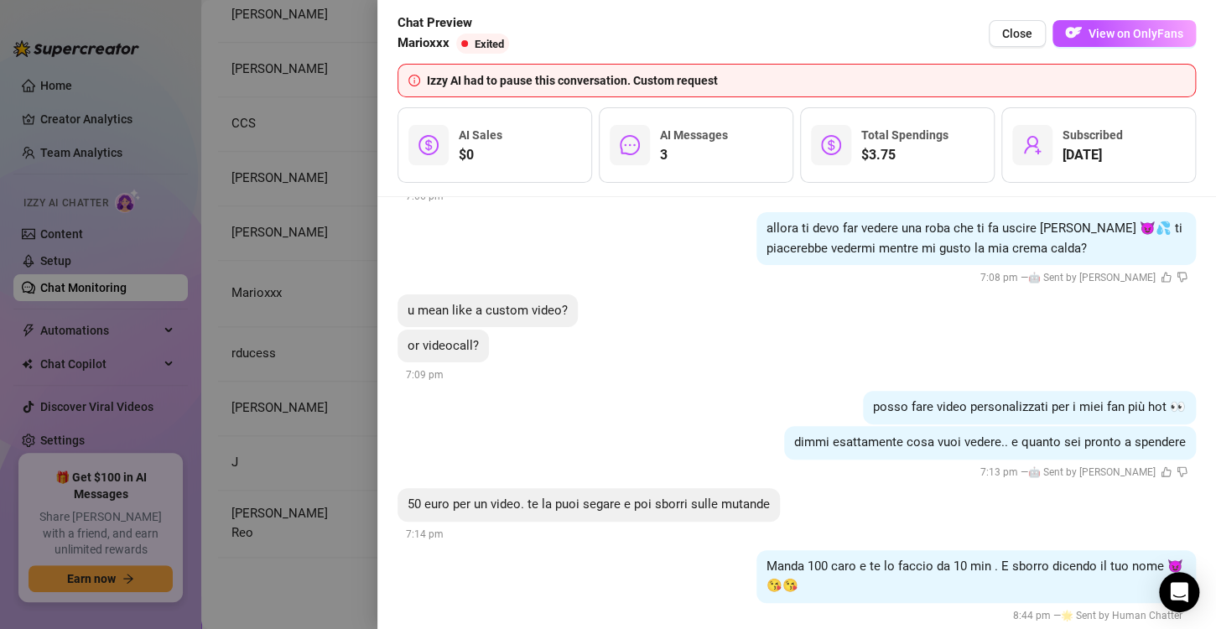
scroll to position [701, 0]
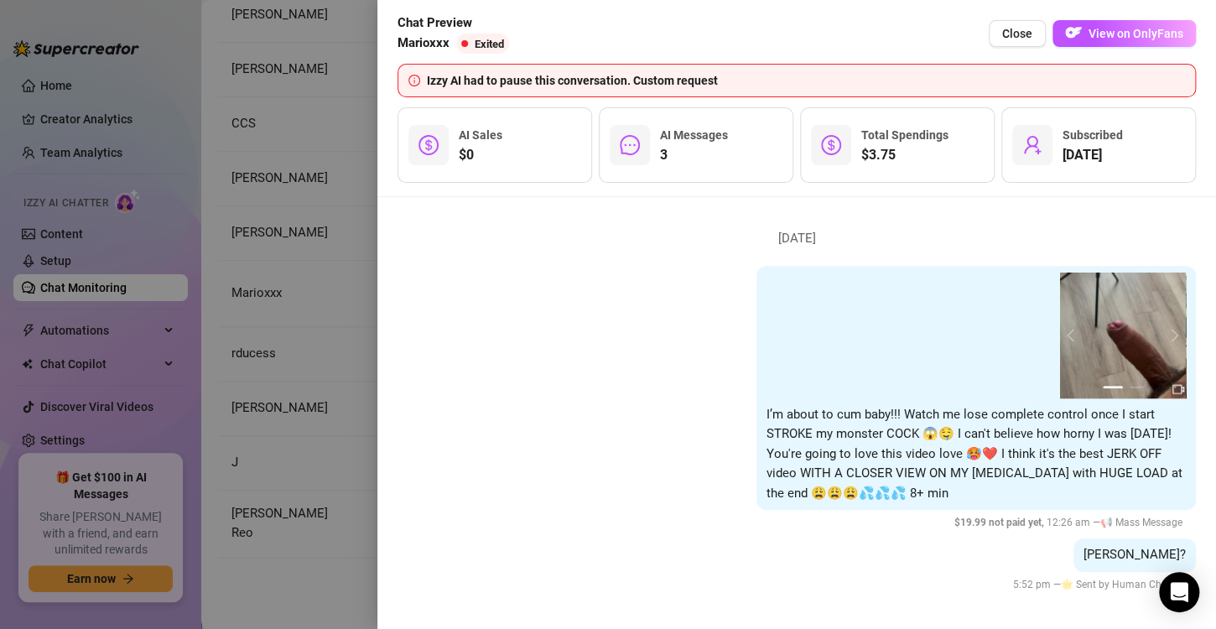
click at [329, 299] on div at bounding box center [608, 314] width 1216 height 629
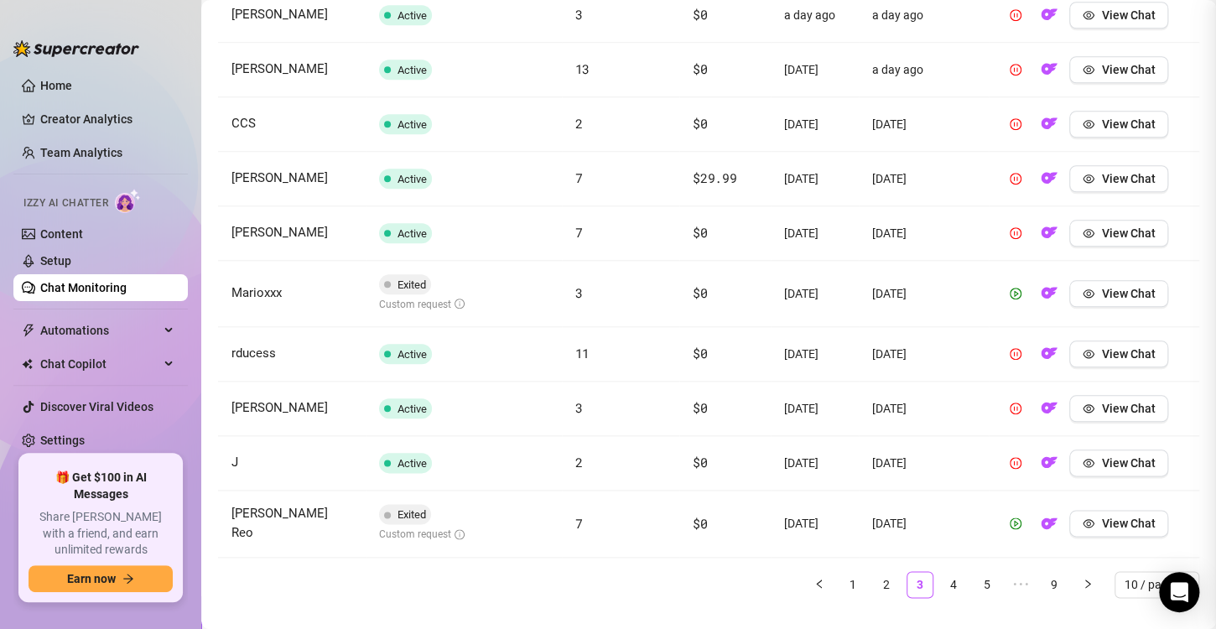
scroll to position [0, 0]
click at [50, 285] on link "Chat Monitoring" at bounding box center [83, 287] width 86 height 13
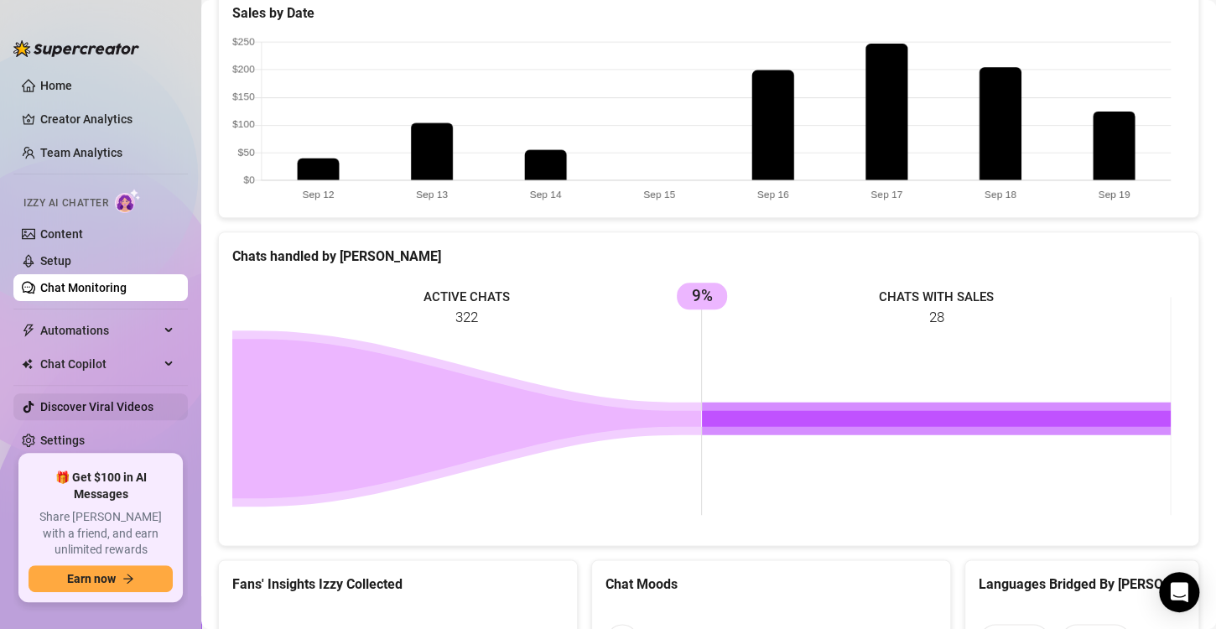
click at [107, 411] on link "Discover Viral Videos" at bounding box center [96, 406] width 113 height 13
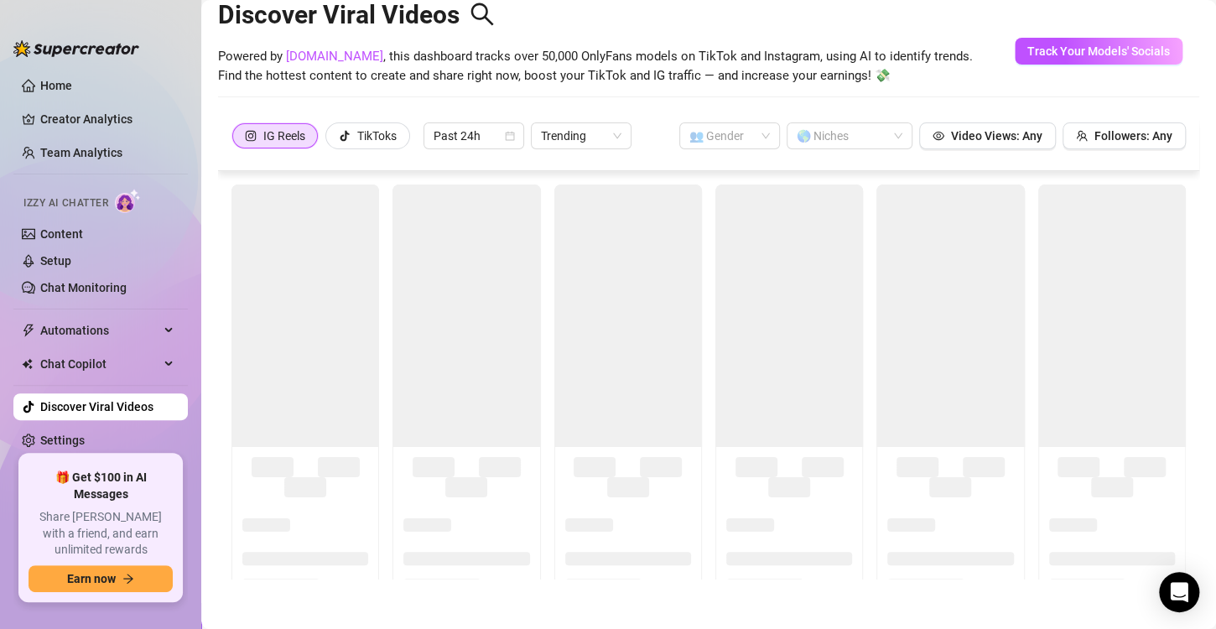
scroll to position [37, 0]
click at [717, 144] on input "search" at bounding box center [721, 135] width 65 height 25
click at [724, 204] on div "👨 [DEMOGRAPHIC_DATA]" at bounding box center [718, 196] width 74 height 18
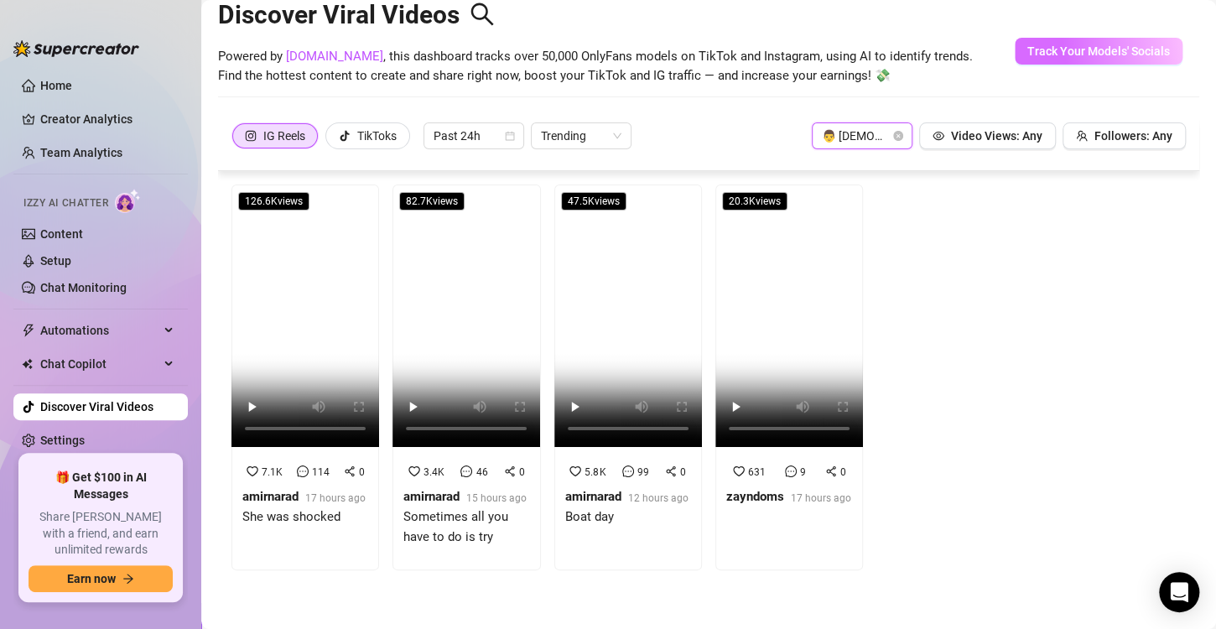
click at [1103, 56] on span "Track Your Models' Socials" at bounding box center [1098, 50] width 143 height 13
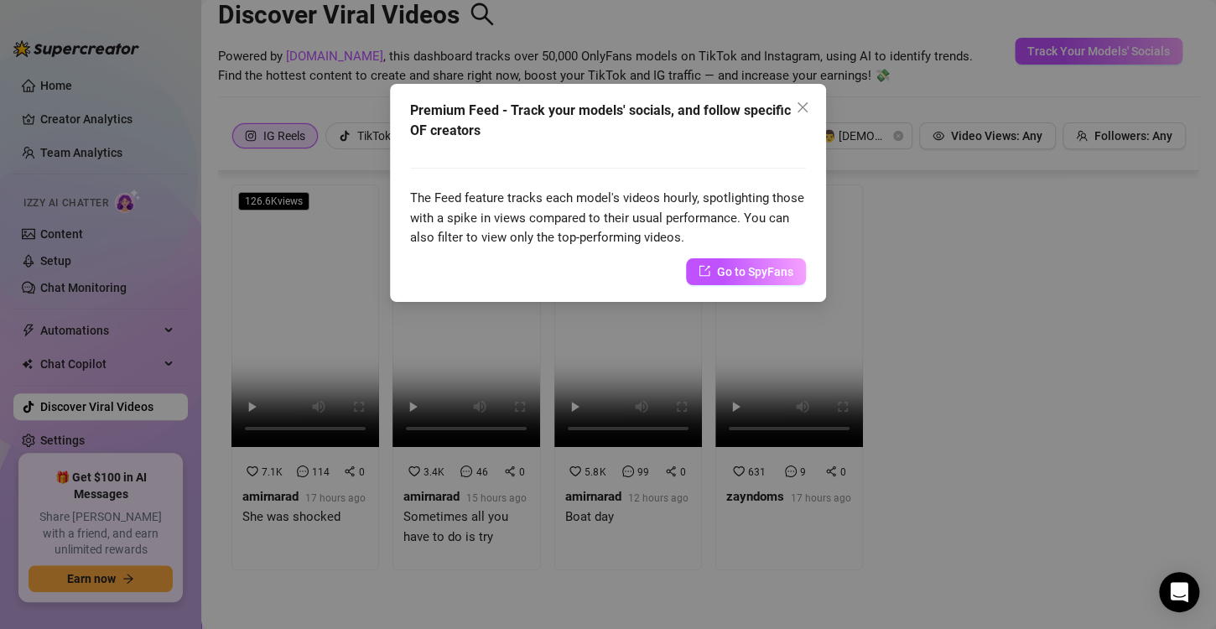
click at [871, 351] on div "Premium Feed - Track your models' socials, and follow specific OF creators The …" at bounding box center [608, 314] width 1216 height 629
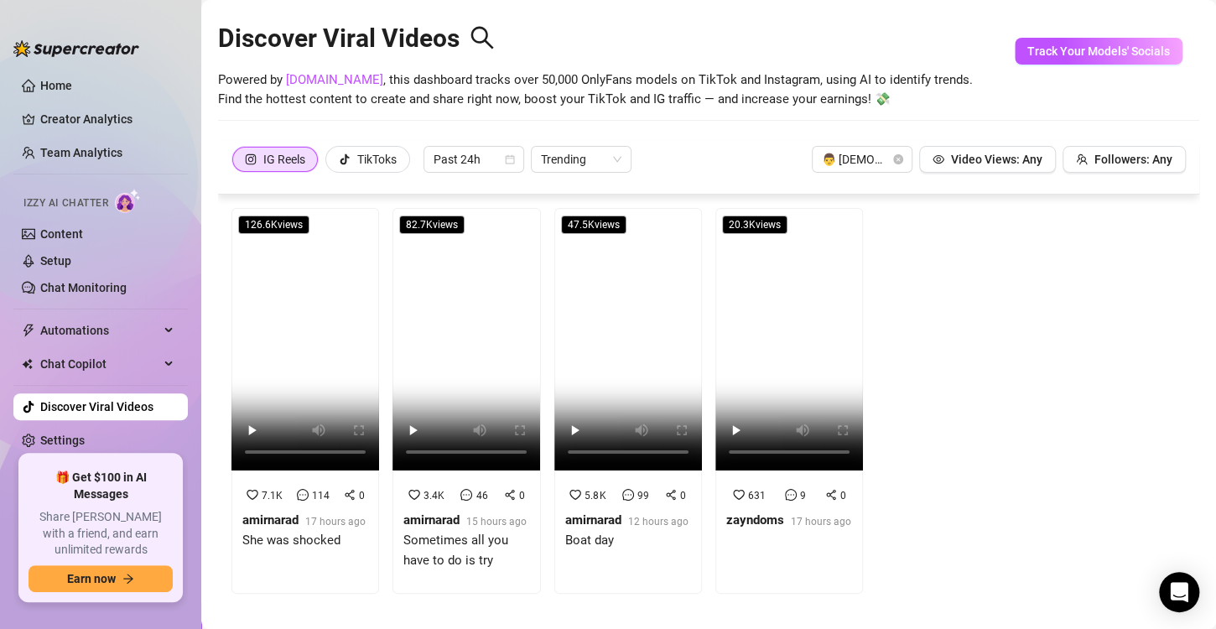
scroll to position [10, 0]
